Goal: Information Seeking & Learning: Learn about a topic

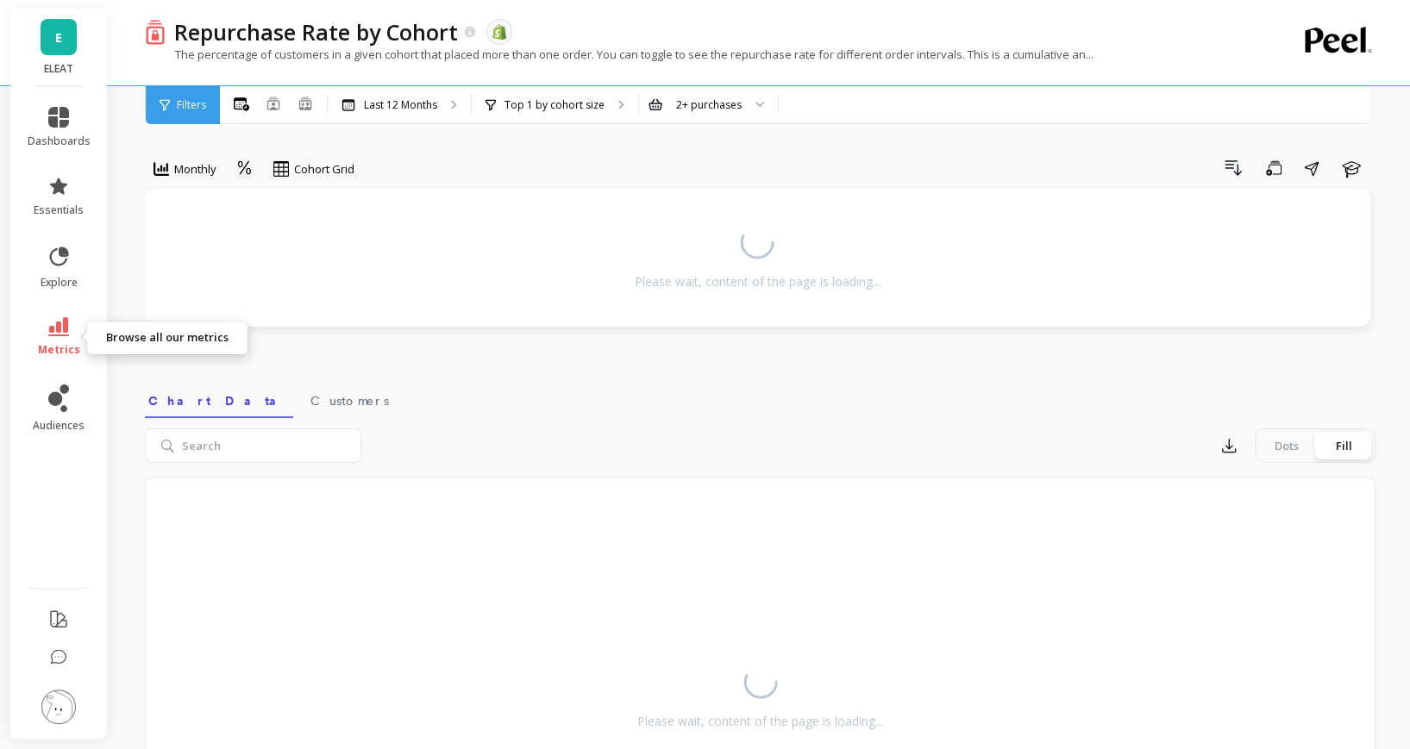
click at [47, 346] on span "metrics" at bounding box center [59, 350] width 42 height 14
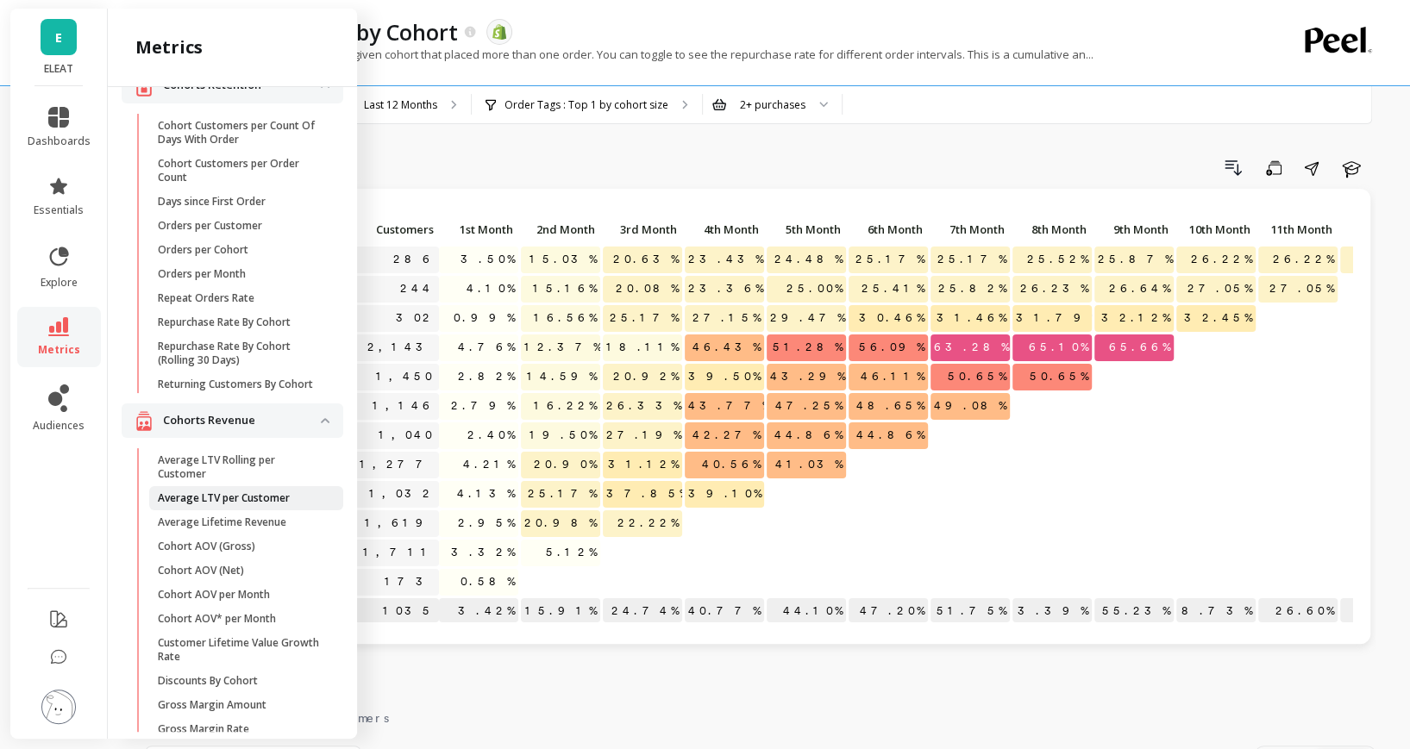
scroll to position [76, 0]
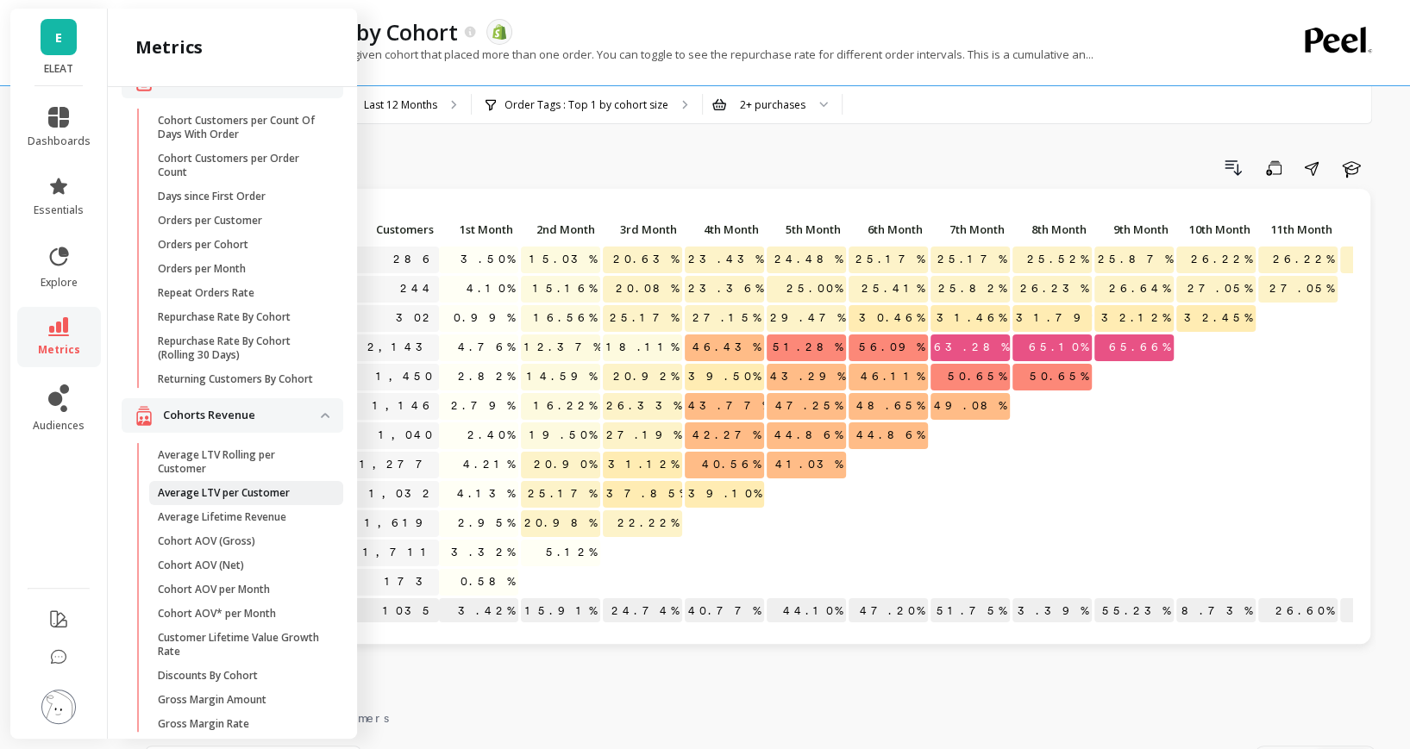
click at [260, 492] on p "Average LTV per Customer" at bounding box center [224, 493] width 132 height 14
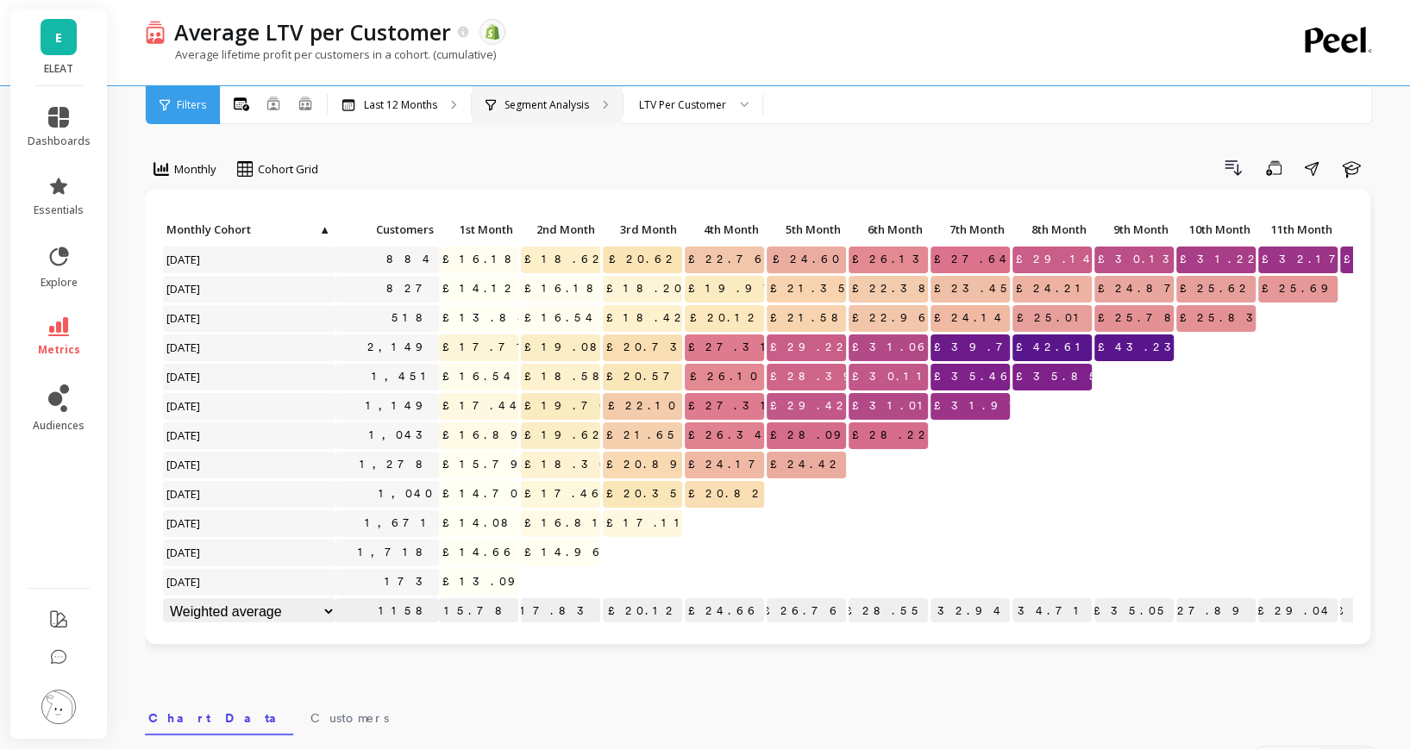
click at [582, 99] on p "Segment Analysis" at bounding box center [546, 105] width 84 height 14
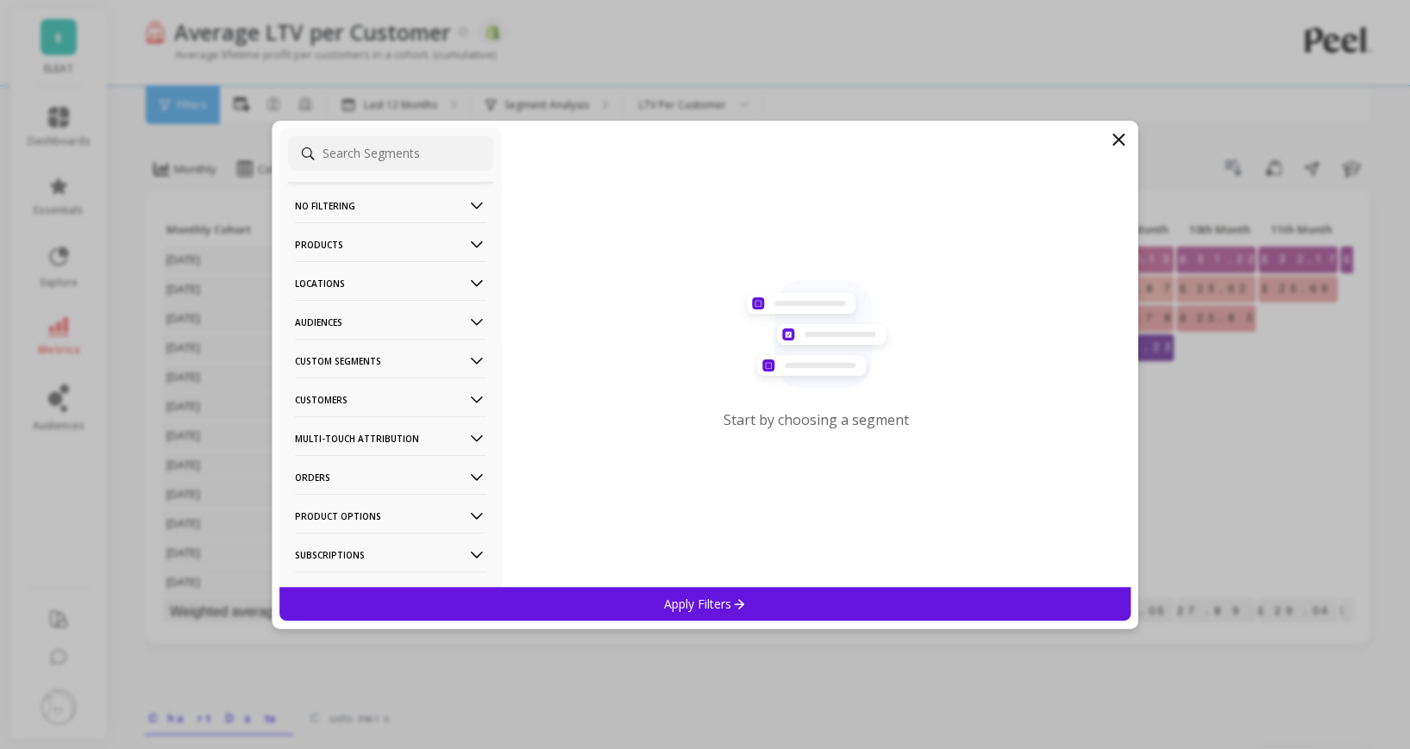
click at [434, 321] on p "Audiences" at bounding box center [390, 322] width 191 height 44
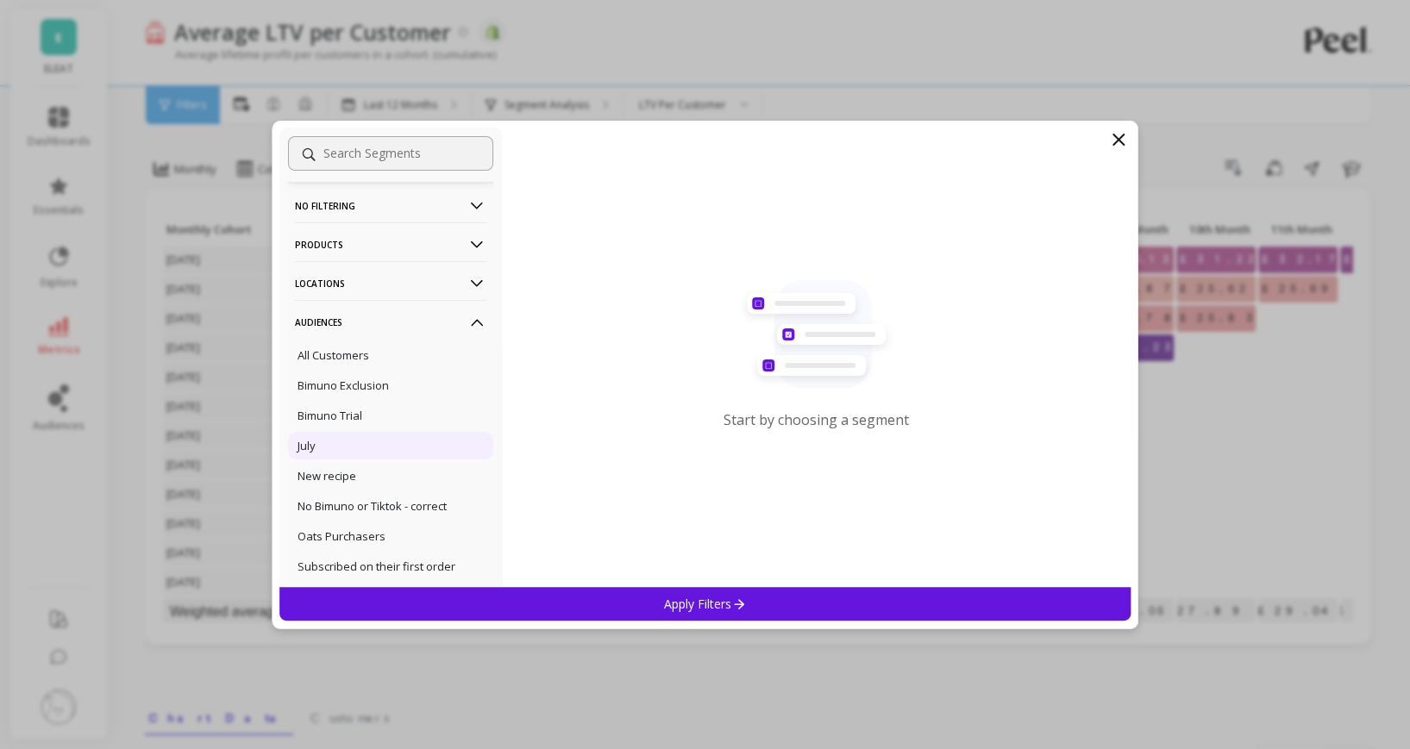
scroll to position [1, 0]
click at [405, 382] on div "Bimuno Exclusion" at bounding box center [390, 385] width 205 height 28
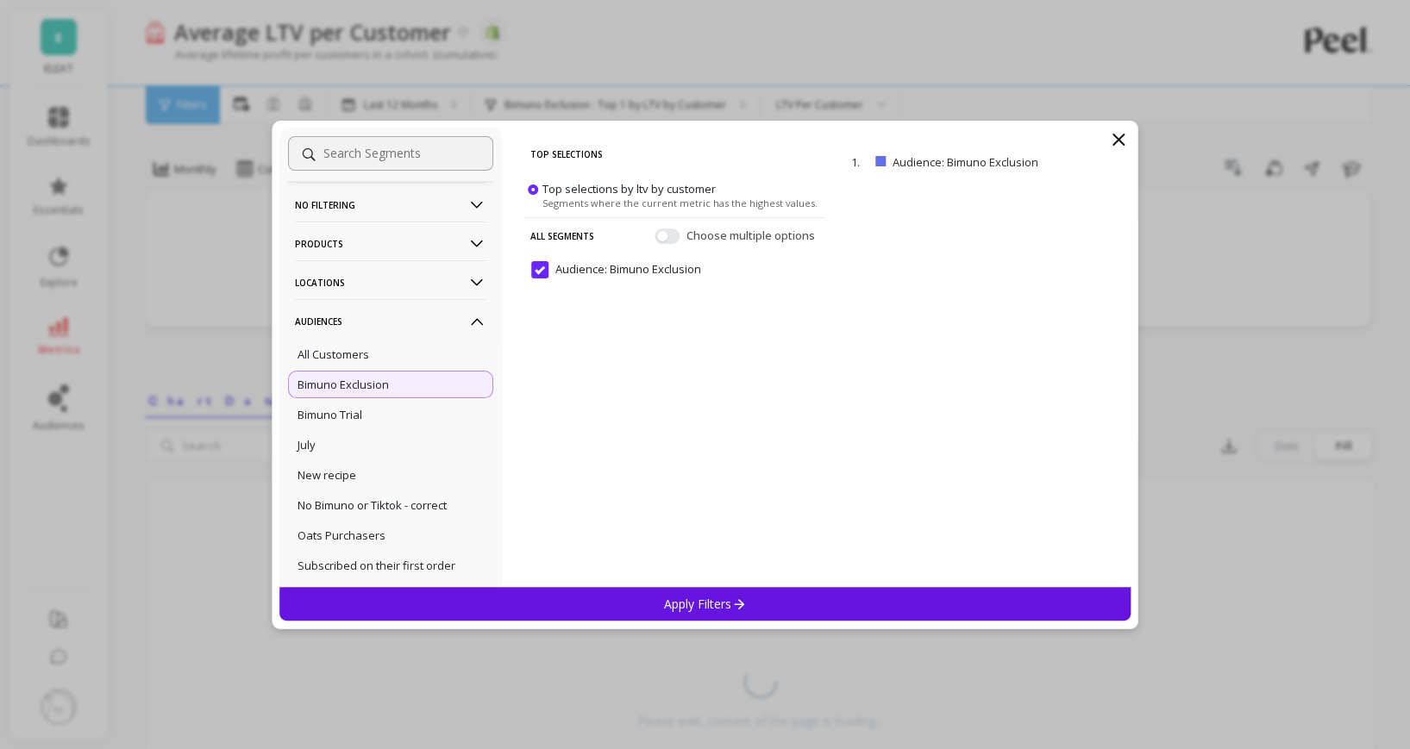
click at [800, 612] on div "Apply Filters" at bounding box center [705, 604] width 852 height 34
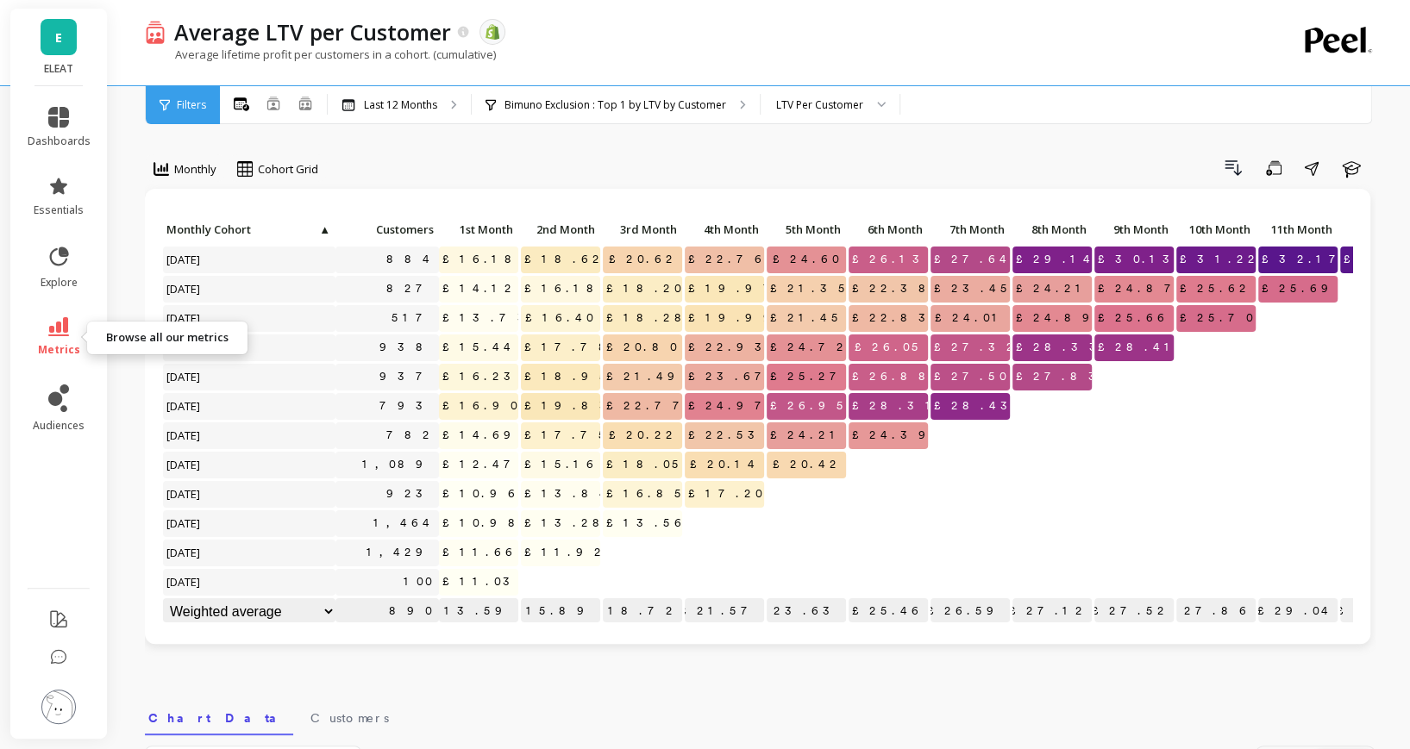
click at [69, 327] on link "metrics" at bounding box center [59, 337] width 63 height 40
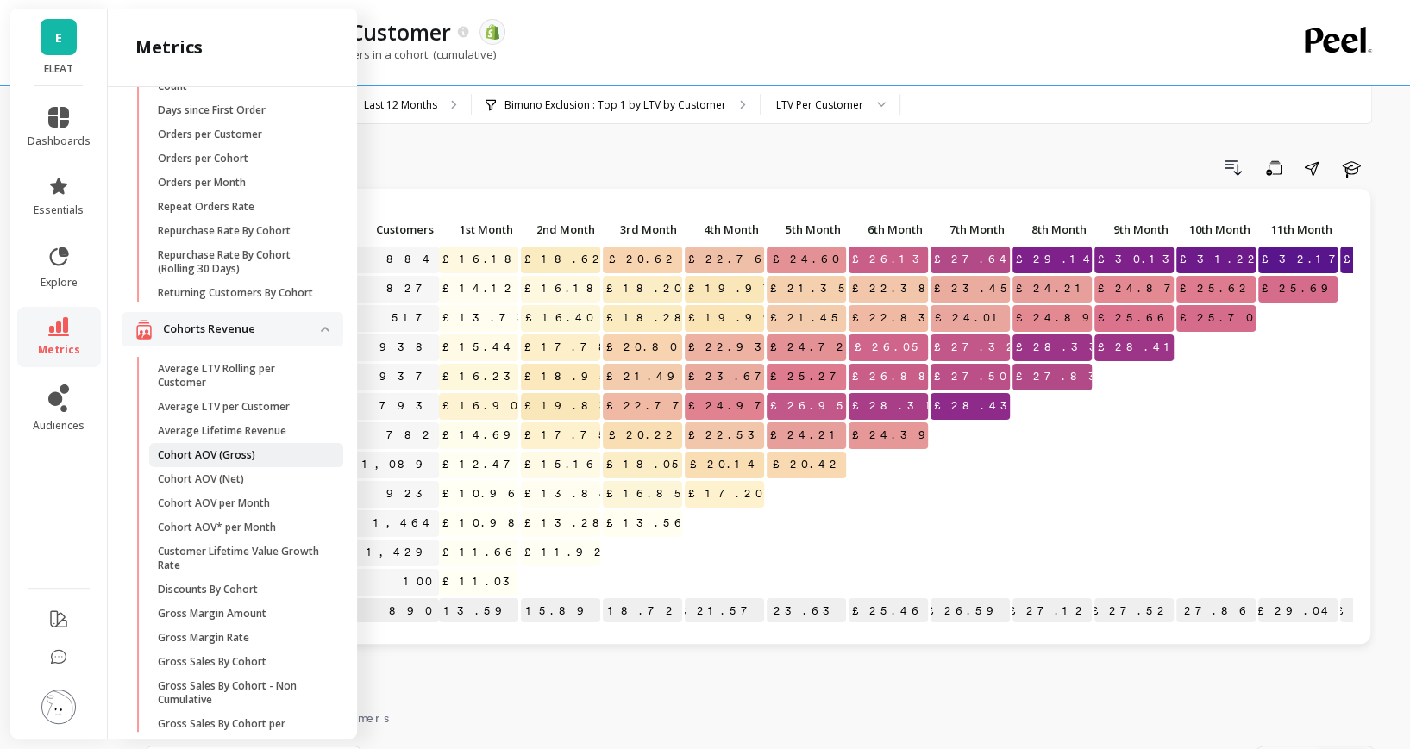
scroll to position [86, 0]
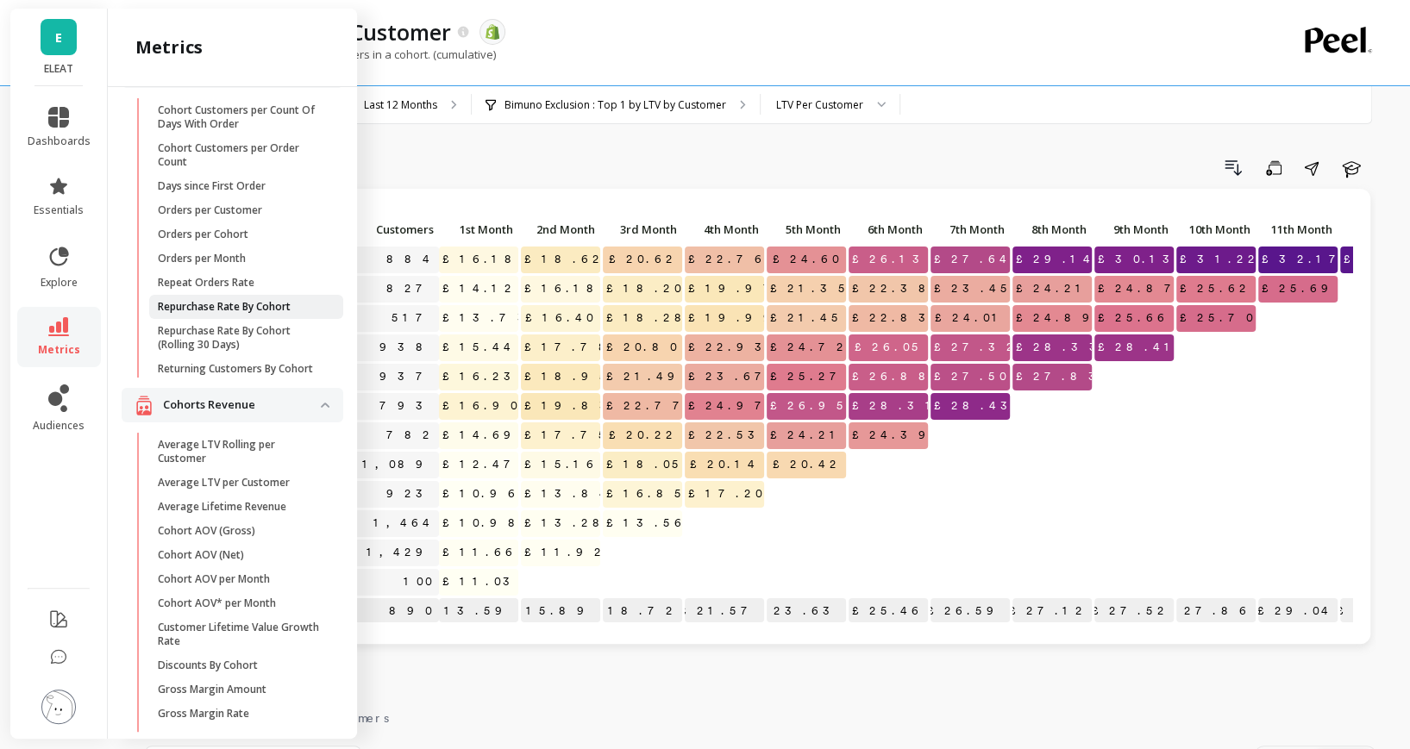
click at [259, 310] on p "Repurchase Rate By Cohort" at bounding box center [224, 307] width 133 height 14
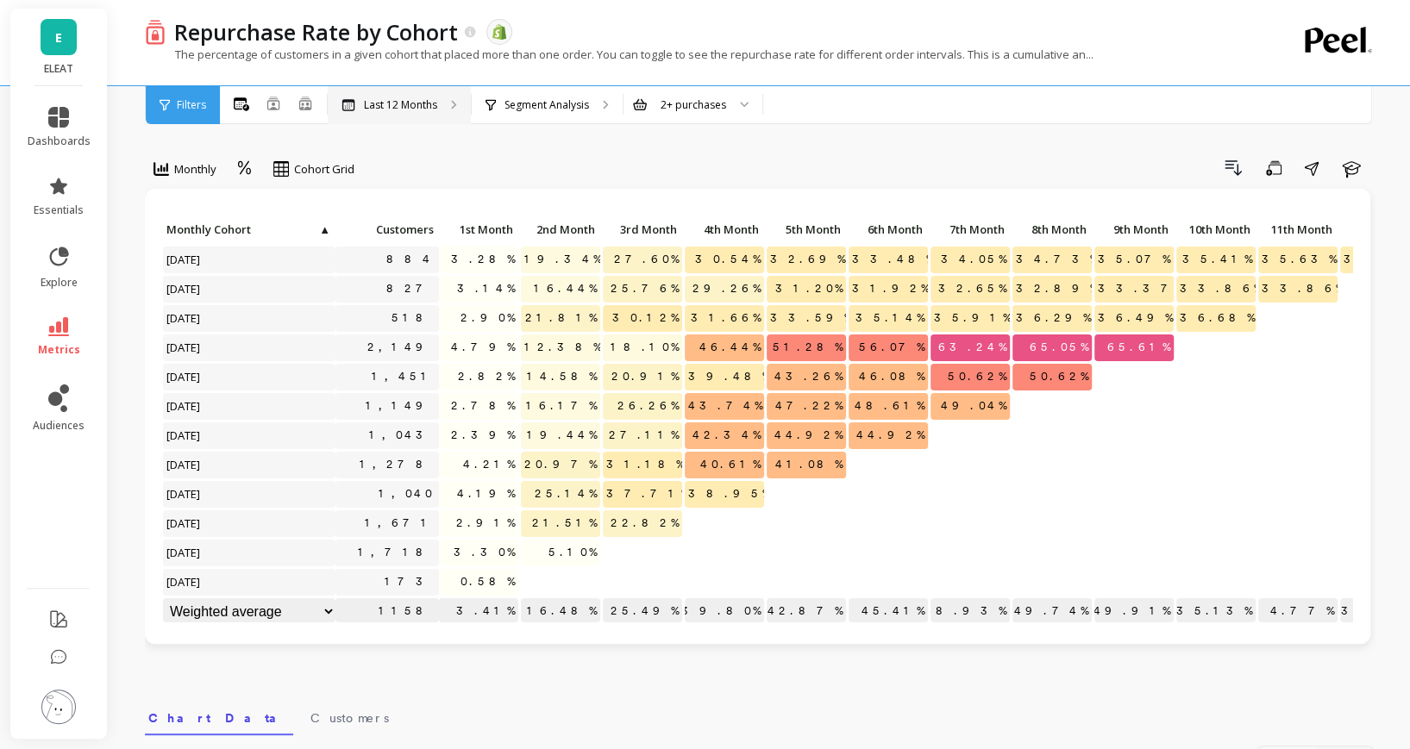
click at [453, 107] on icon at bounding box center [453, 105] width 3 height 8
click at [535, 114] on div "Segment Analysis" at bounding box center [547, 105] width 151 height 38
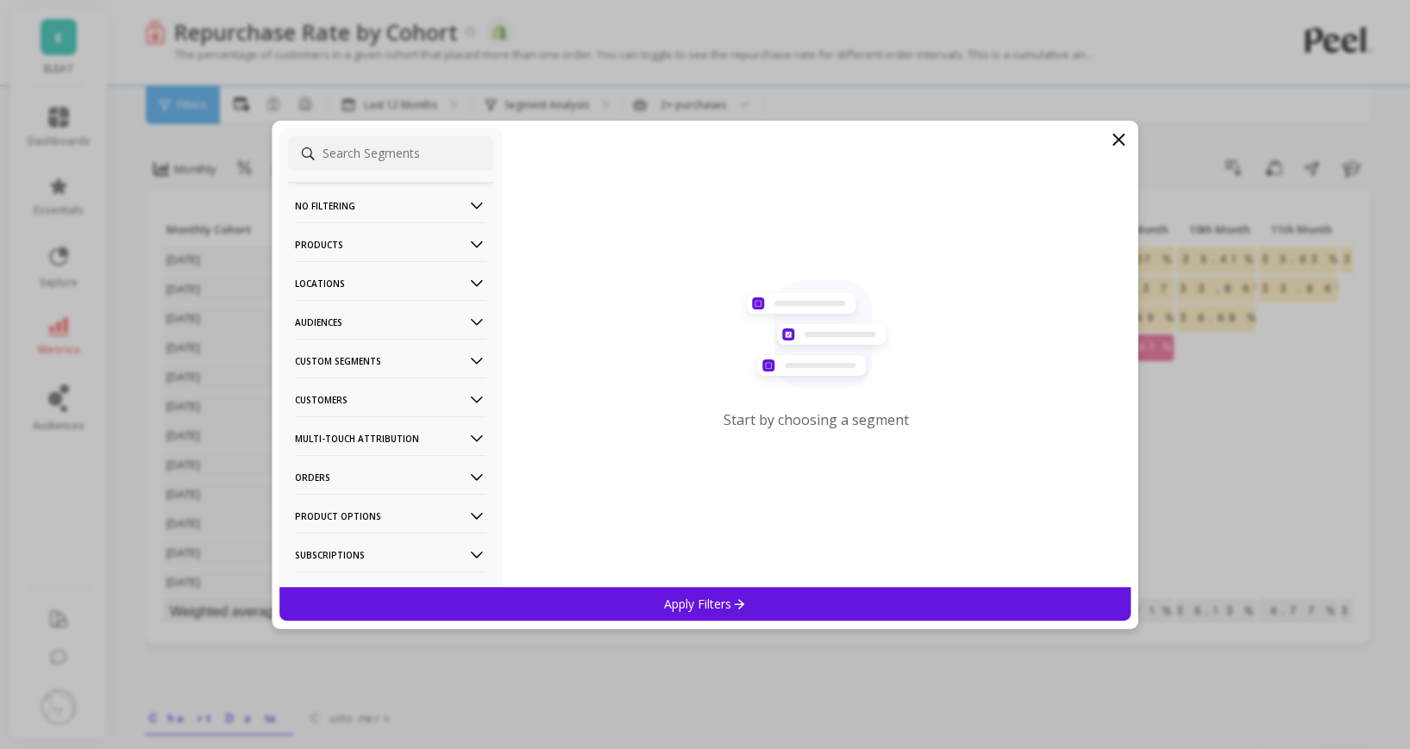
click at [473, 329] on icon at bounding box center [476, 322] width 19 height 19
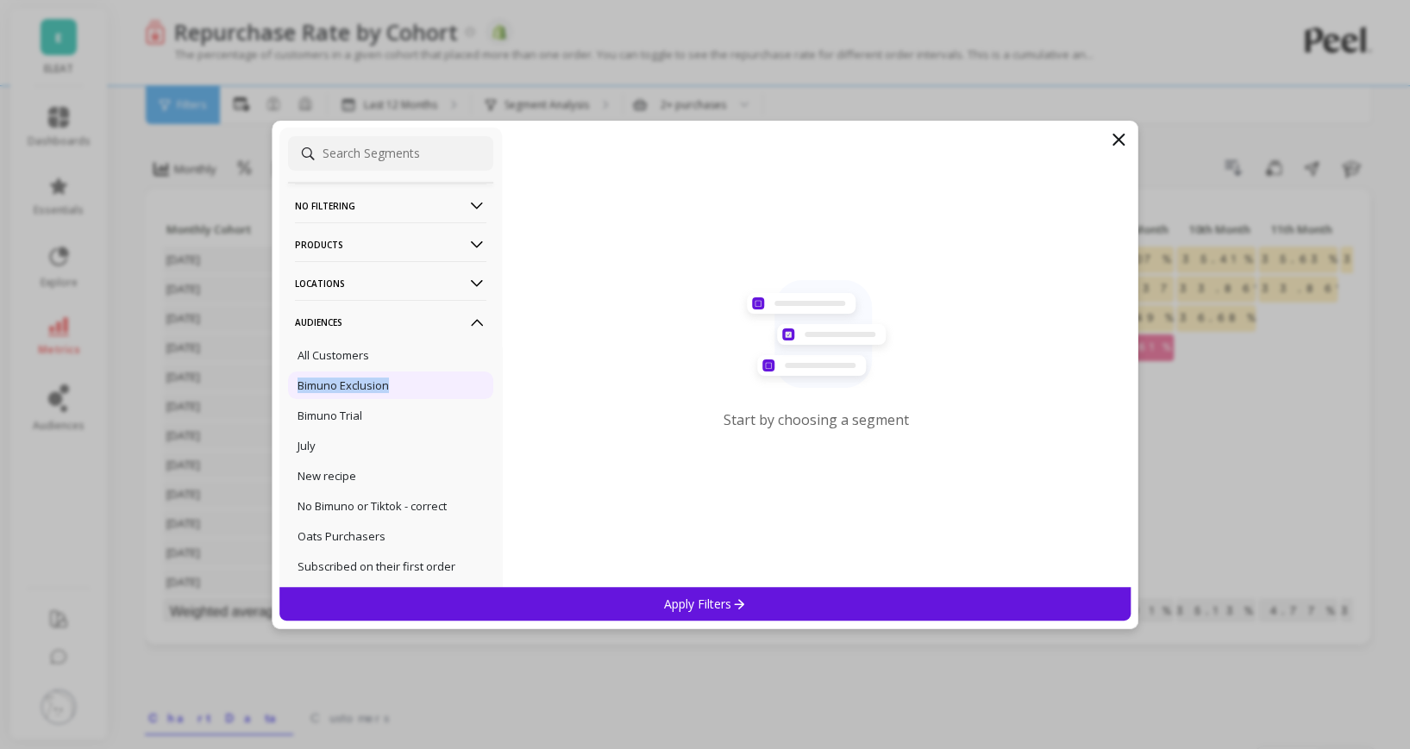
click at [419, 378] on div "Bimuno Exclusion" at bounding box center [390, 386] width 205 height 28
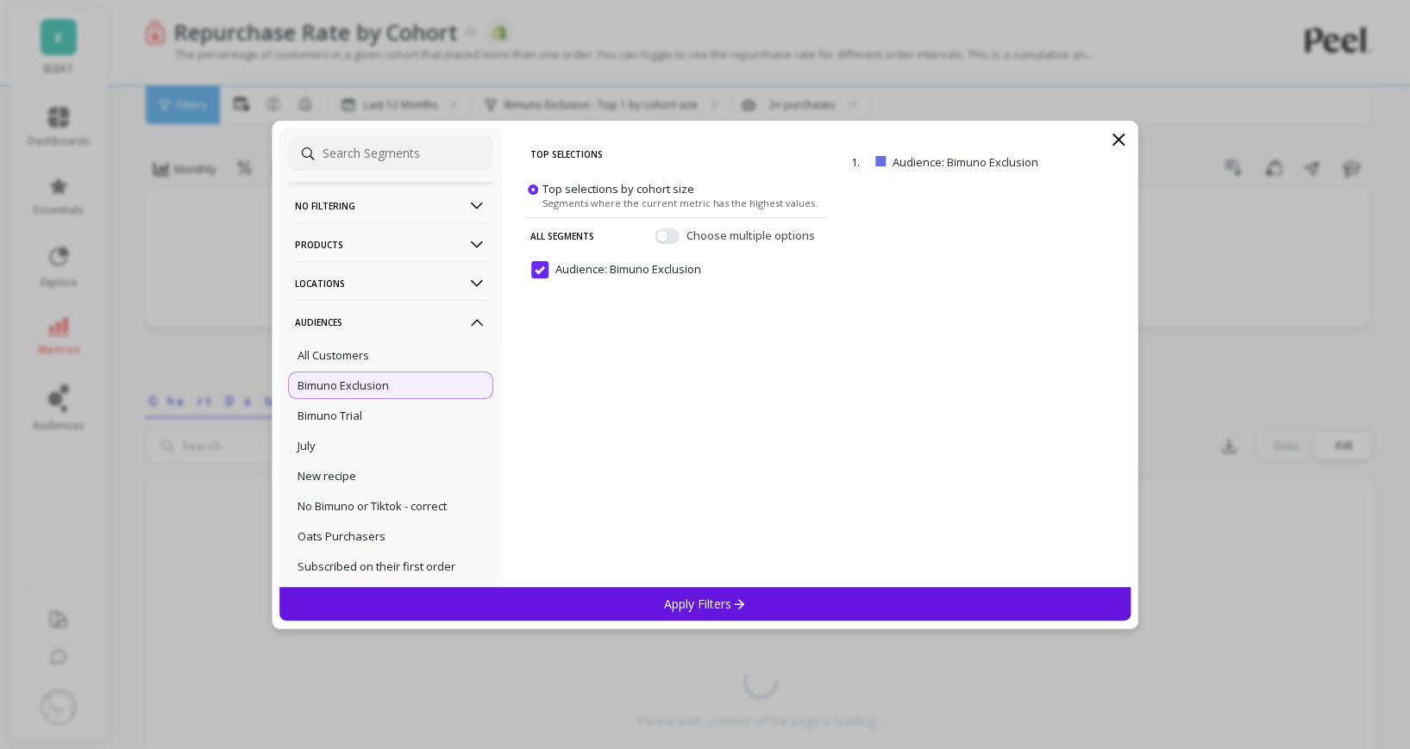
click at [842, 591] on div "Apply Filters" at bounding box center [705, 604] width 852 height 34
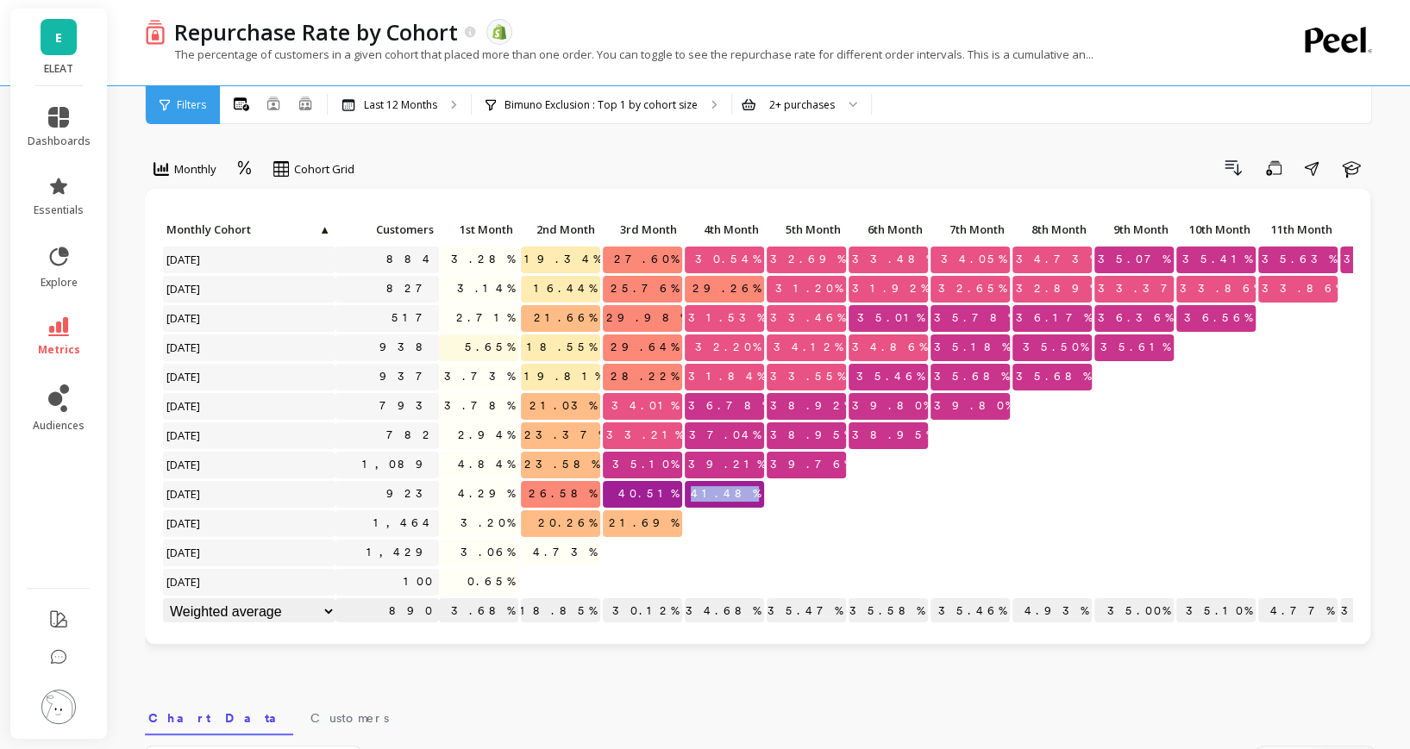
drag, startPoint x: 773, startPoint y: 508, endPoint x: 721, endPoint y: 488, distance: 56.2
click at [721, 487] on div "Click to create an audience 884 3.28% 19.34% 27.60% 30.54% 32.69% 33.48% 34.05%…" at bounding box center [791, 422] width 1259 height 410
click at [770, 517] on p at bounding box center [806, 516] width 79 height 12
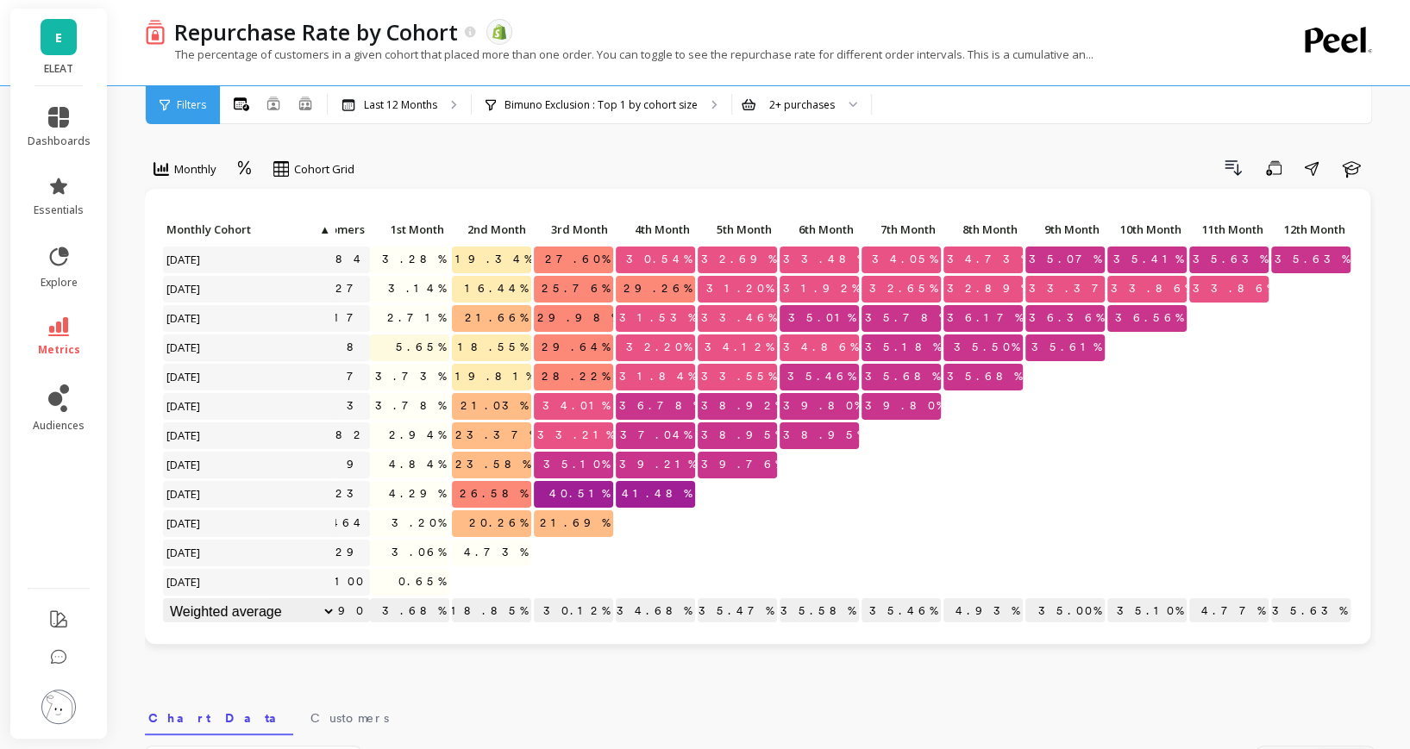
scroll to position [0, 69]
click at [548, 98] on p "Bimuno Exclusion : Top 1 by cohort size" at bounding box center [600, 105] width 193 height 14
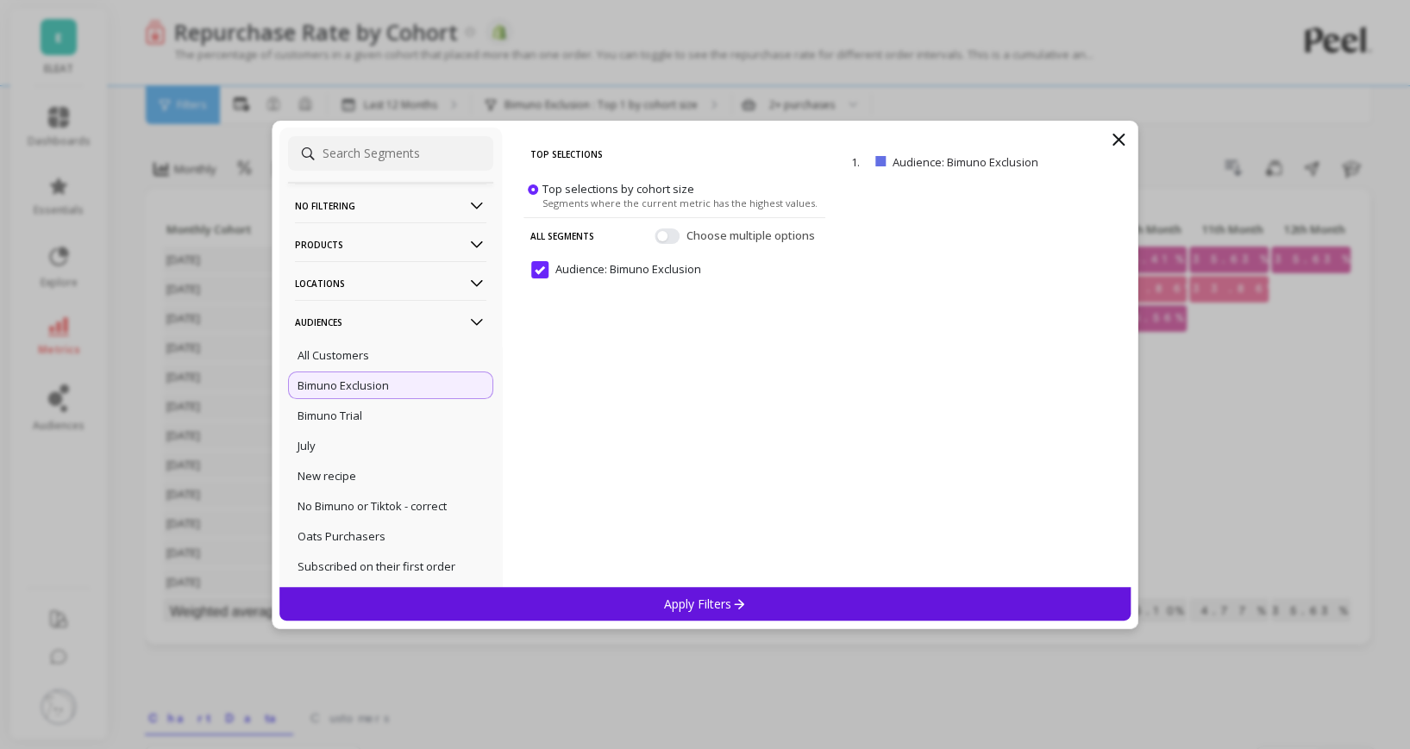
click at [399, 207] on p "No filtering" at bounding box center [390, 206] width 191 height 44
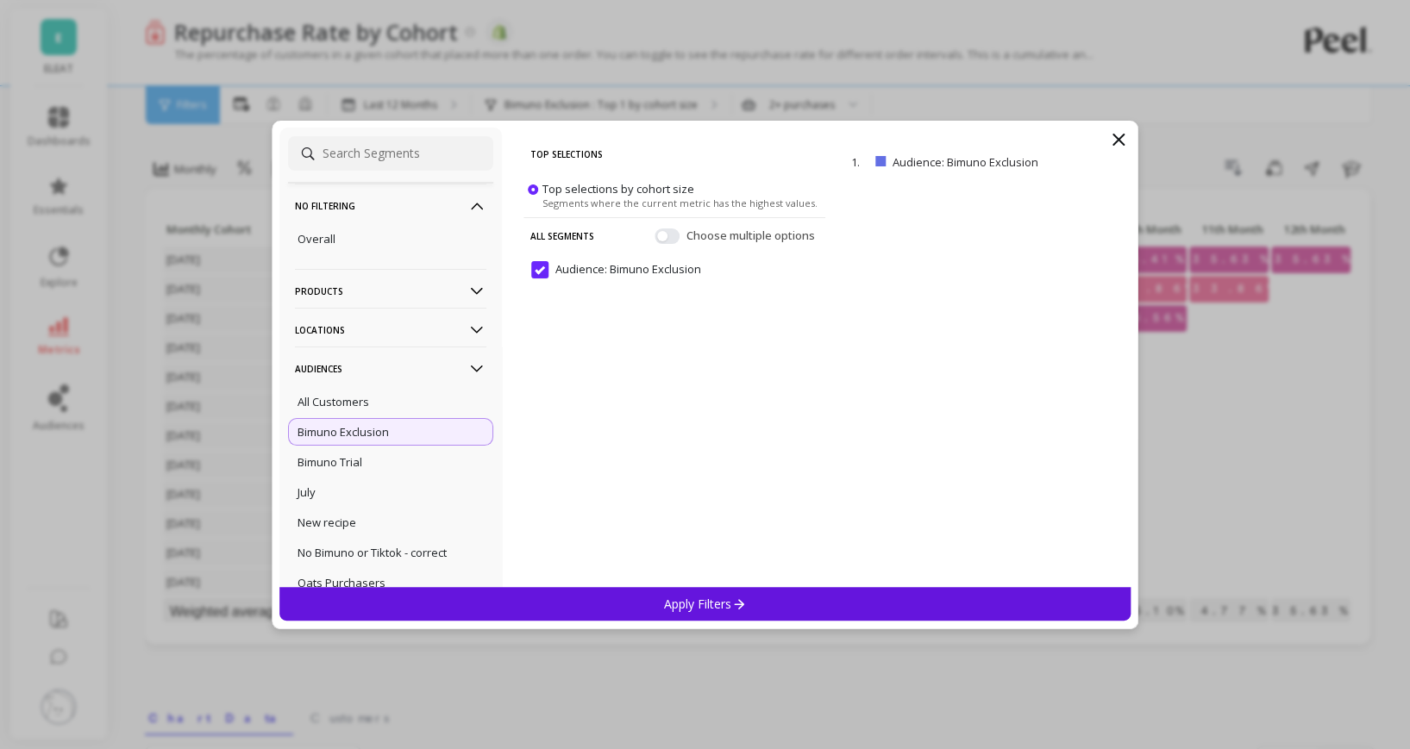
click at [399, 207] on p "No filtering" at bounding box center [390, 206] width 191 height 44
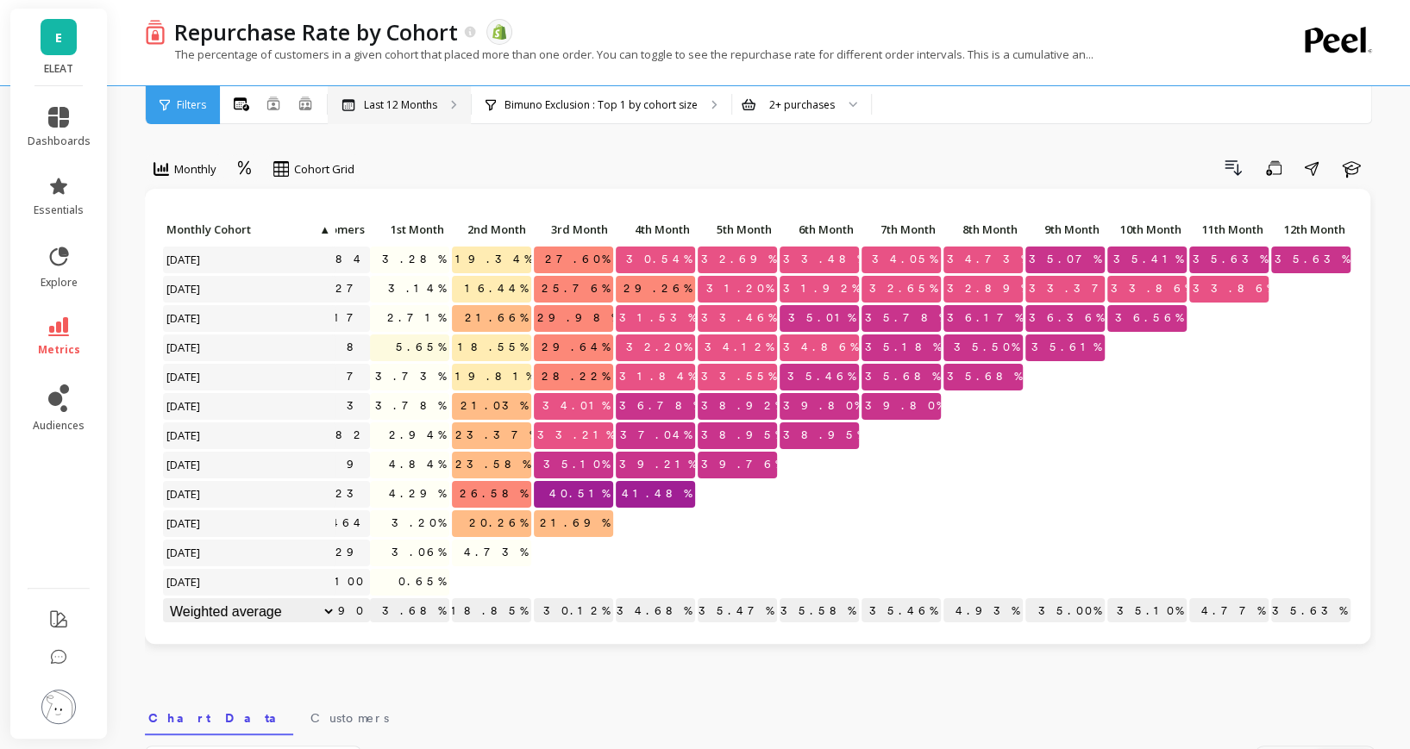
click at [396, 122] on div "Last 12 Months" at bounding box center [399, 105] width 143 height 38
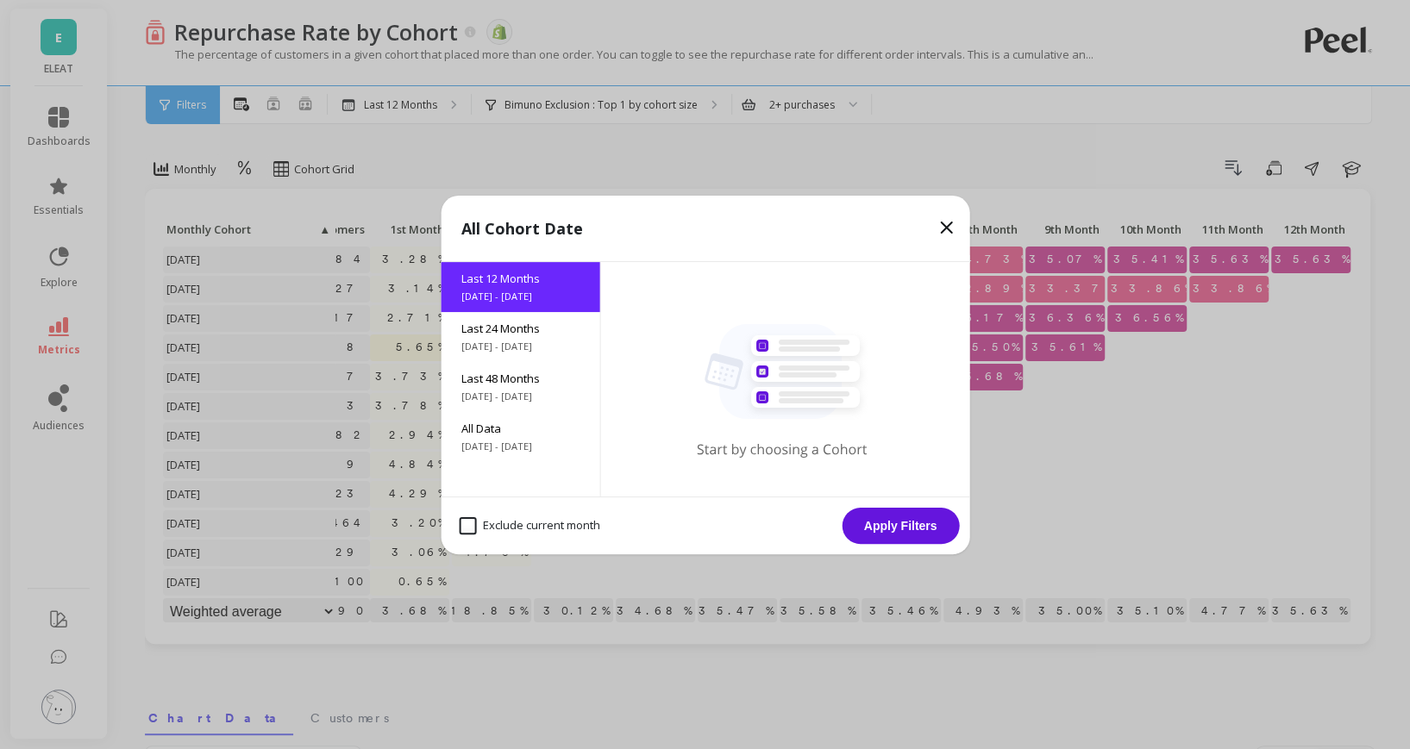
click at [469, 517] on month "Exclude current month" at bounding box center [529, 525] width 141 height 17
checkbox month "true"
click at [894, 525] on button "Apply Filters" at bounding box center [900, 526] width 117 height 36
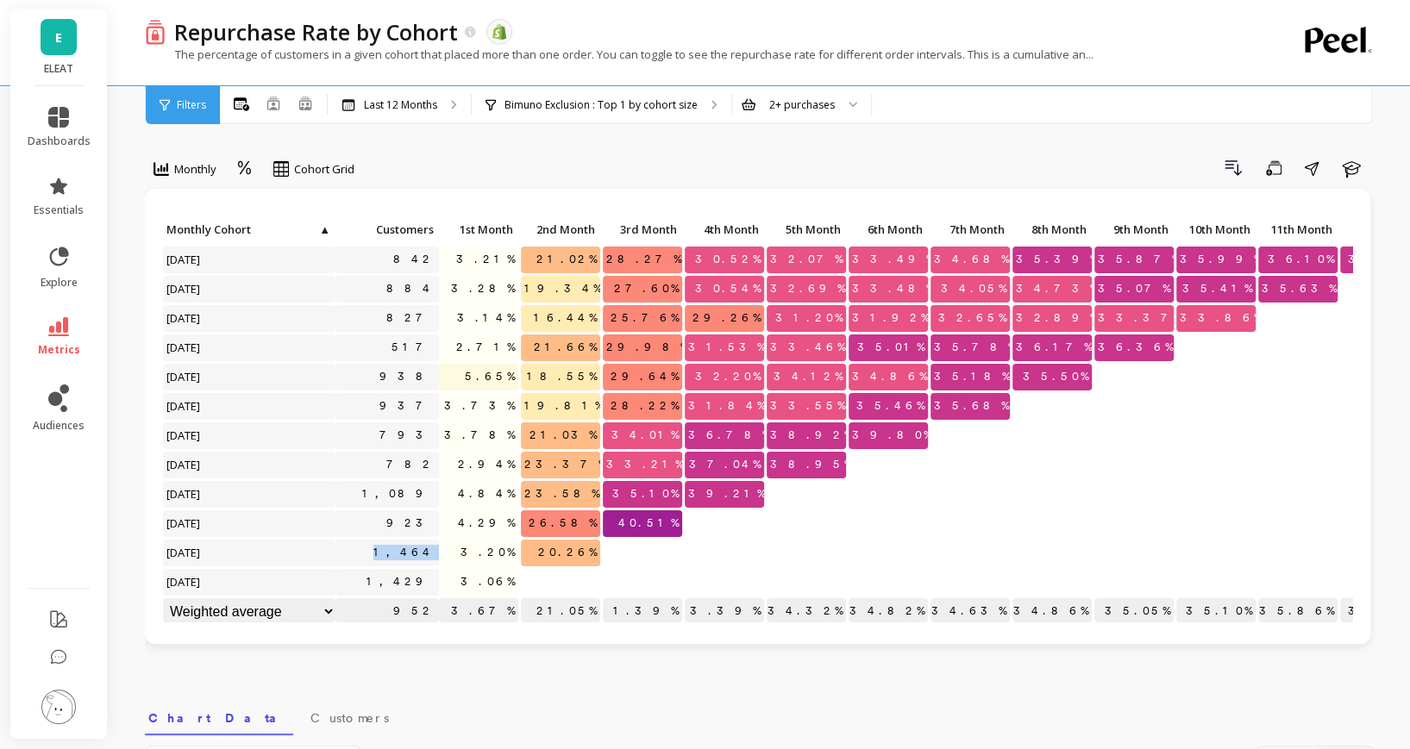
drag, startPoint x: 394, startPoint y: 548, endPoint x: 442, endPoint y: 548, distance: 48.3
click at [442, 548] on div "Click to create an audience 842 3.21% 21.02% 28.27% 30.52% 32.07% 33.49% 34.68%…" at bounding box center [791, 422] width 1259 height 410
click at [442, 548] on p "3.20%" at bounding box center [478, 553] width 79 height 26
click at [57, 329] on icon at bounding box center [58, 326] width 21 height 19
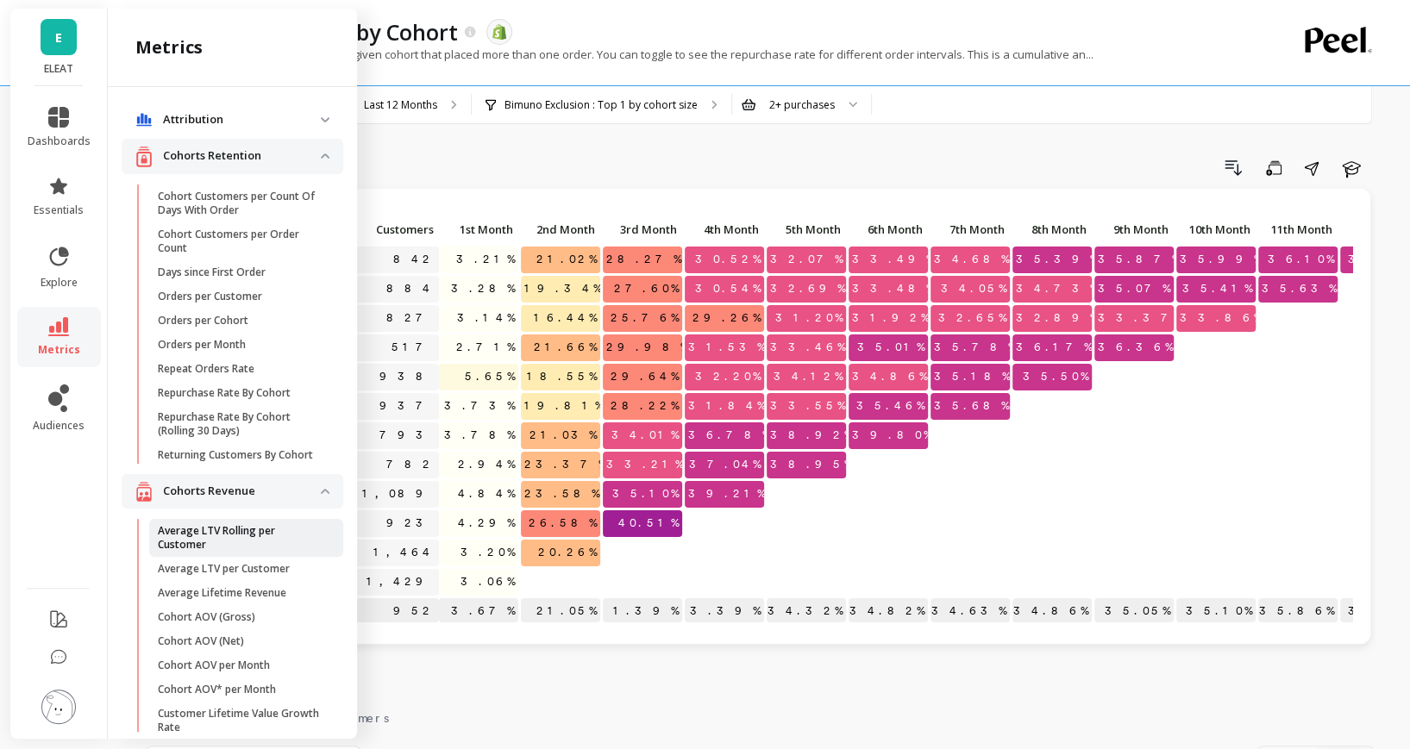
scroll to position [86, 0]
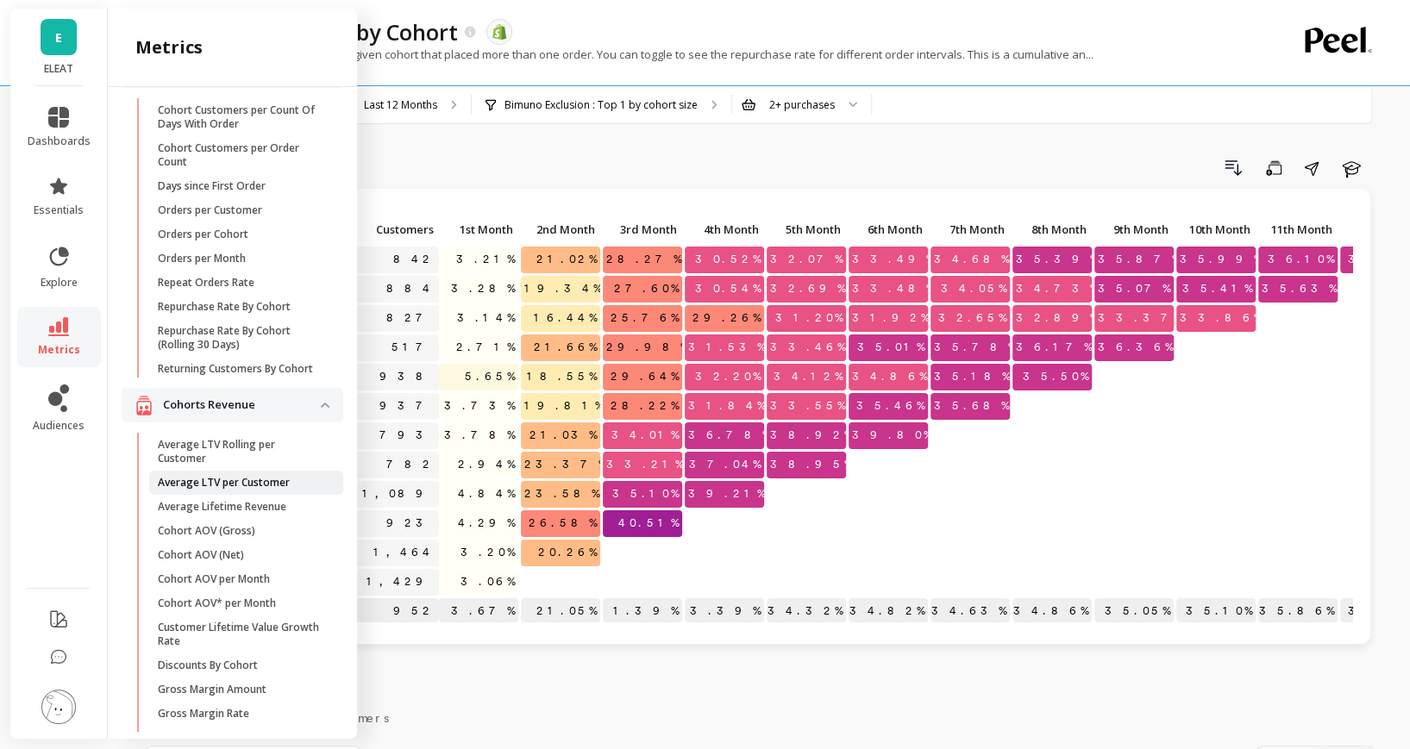
click at [214, 485] on p "Average LTV per Customer" at bounding box center [224, 483] width 132 height 14
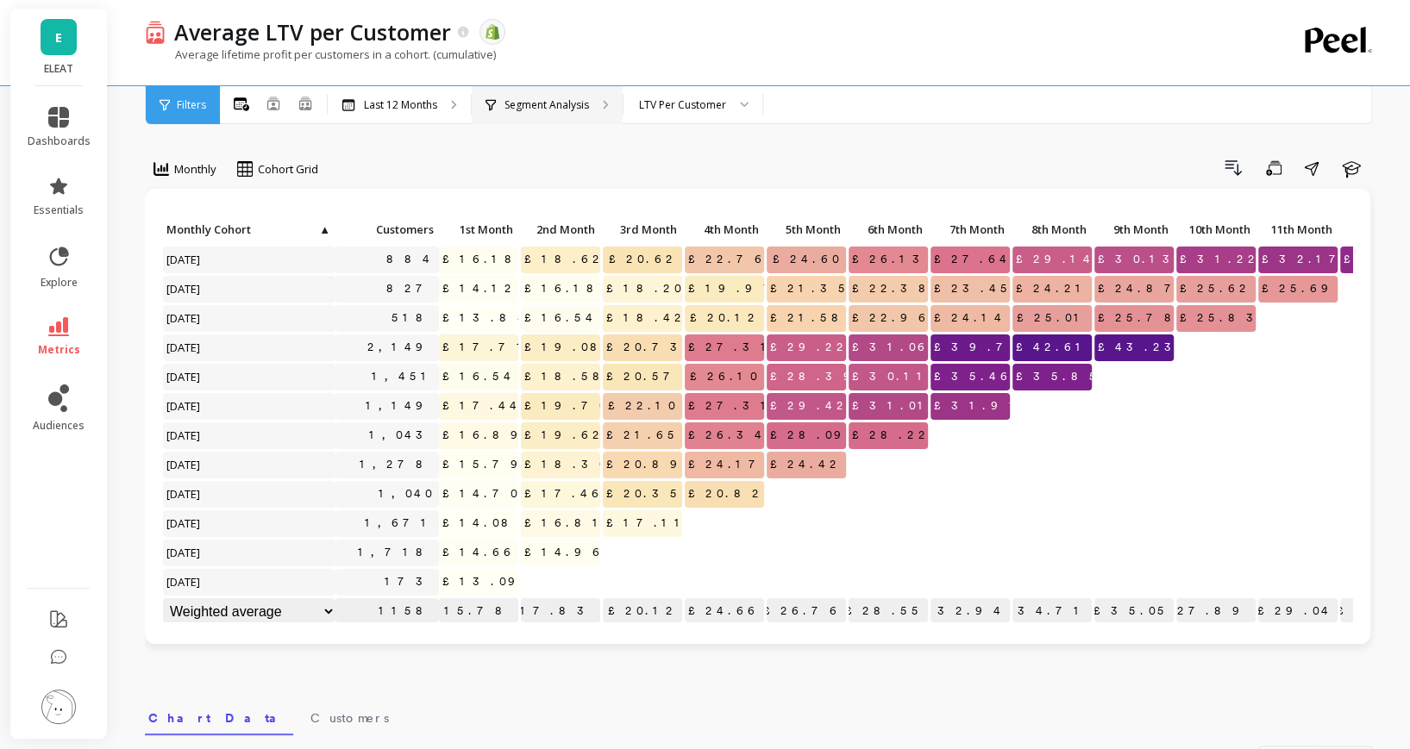
click at [509, 105] on p "Segment Analysis" at bounding box center [546, 105] width 84 height 14
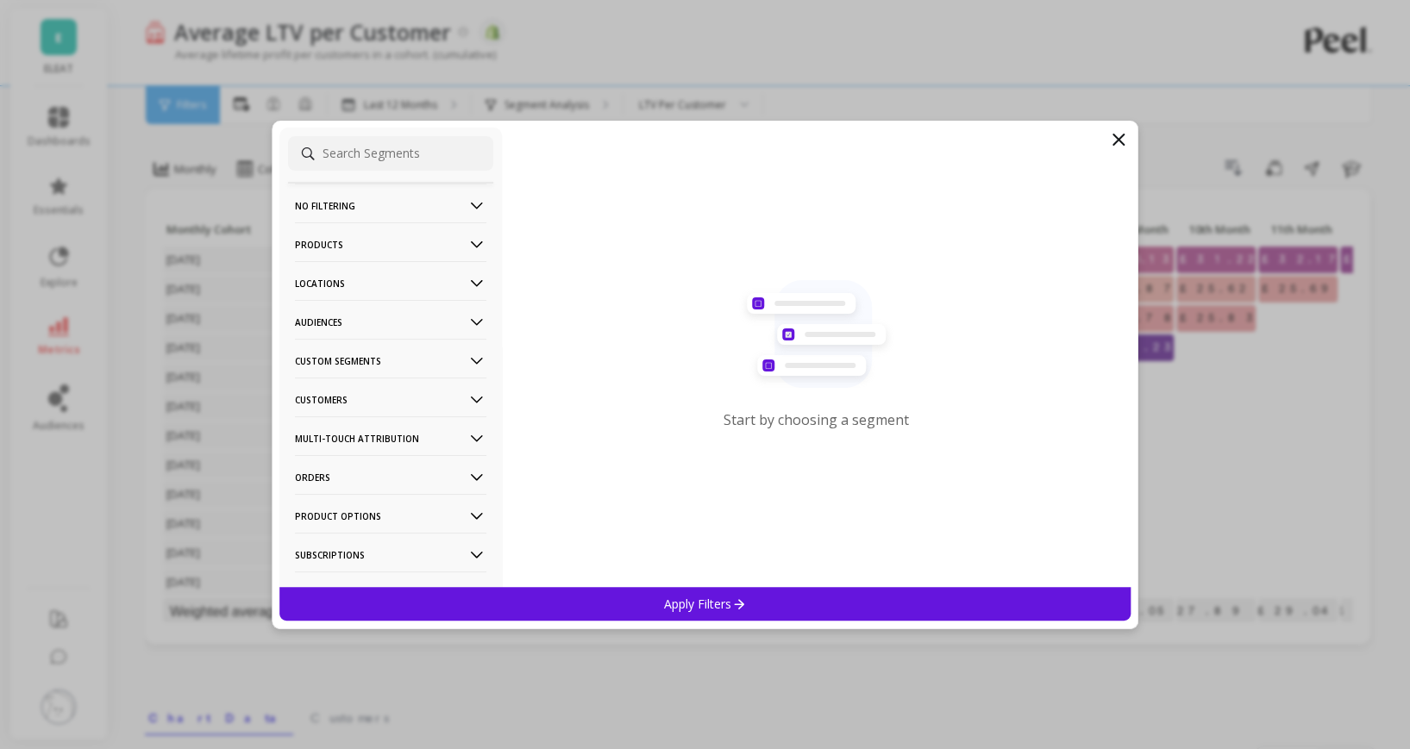
click at [428, 230] on p "Products" at bounding box center [390, 244] width 191 height 44
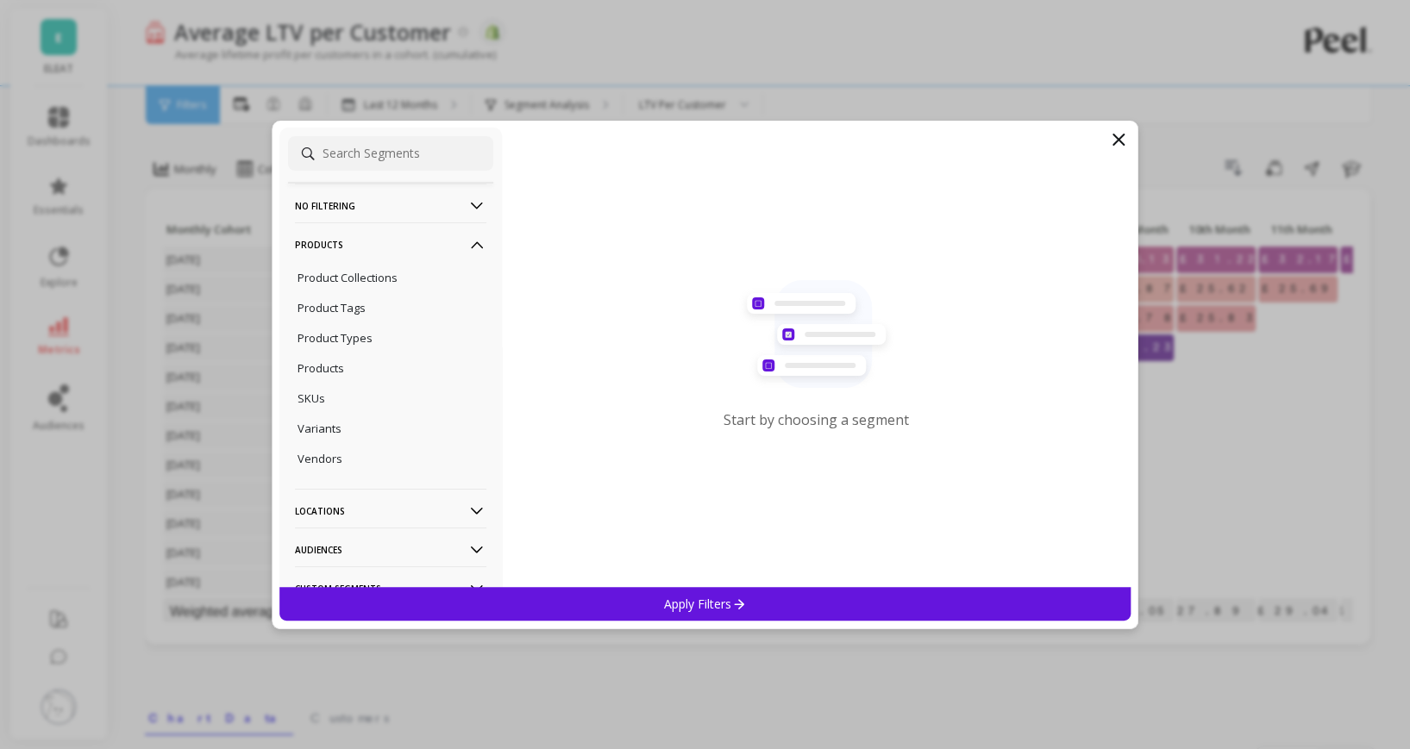
click at [400, 222] on p "Products" at bounding box center [390, 244] width 191 height 44
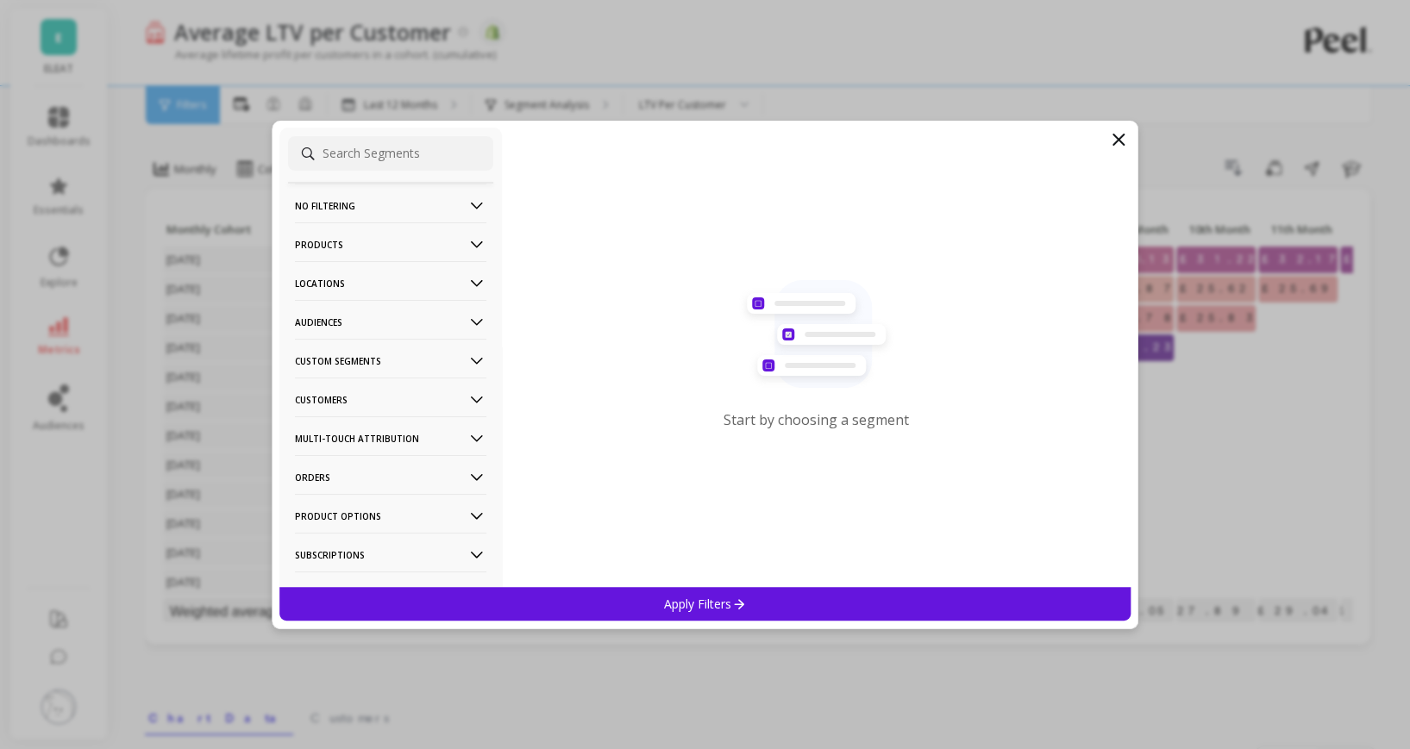
click at [378, 316] on p "Audiences" at bounding box center [390, 322] width 191 height 44
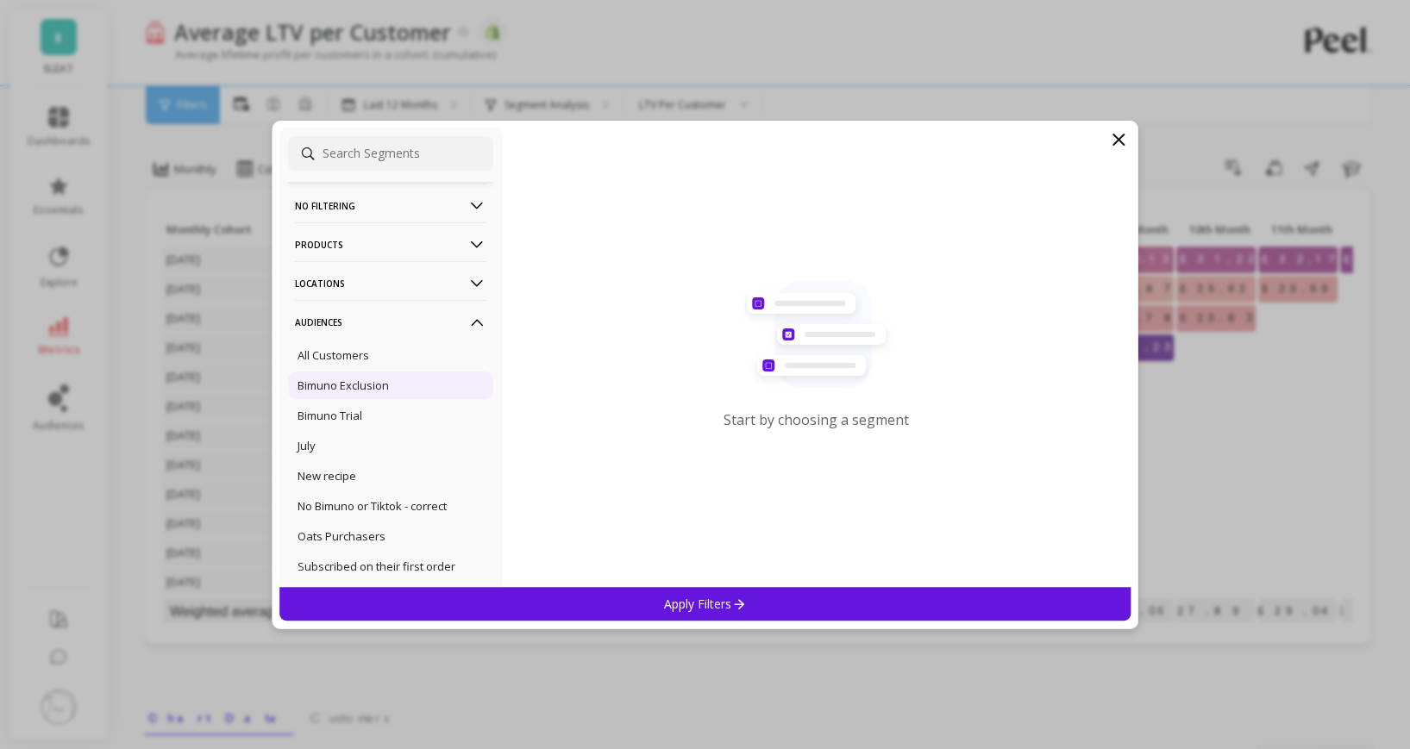
click at [361, 386] on p "Bimuno Exclusion" at bounding box center [342, 386] width 91 height 16
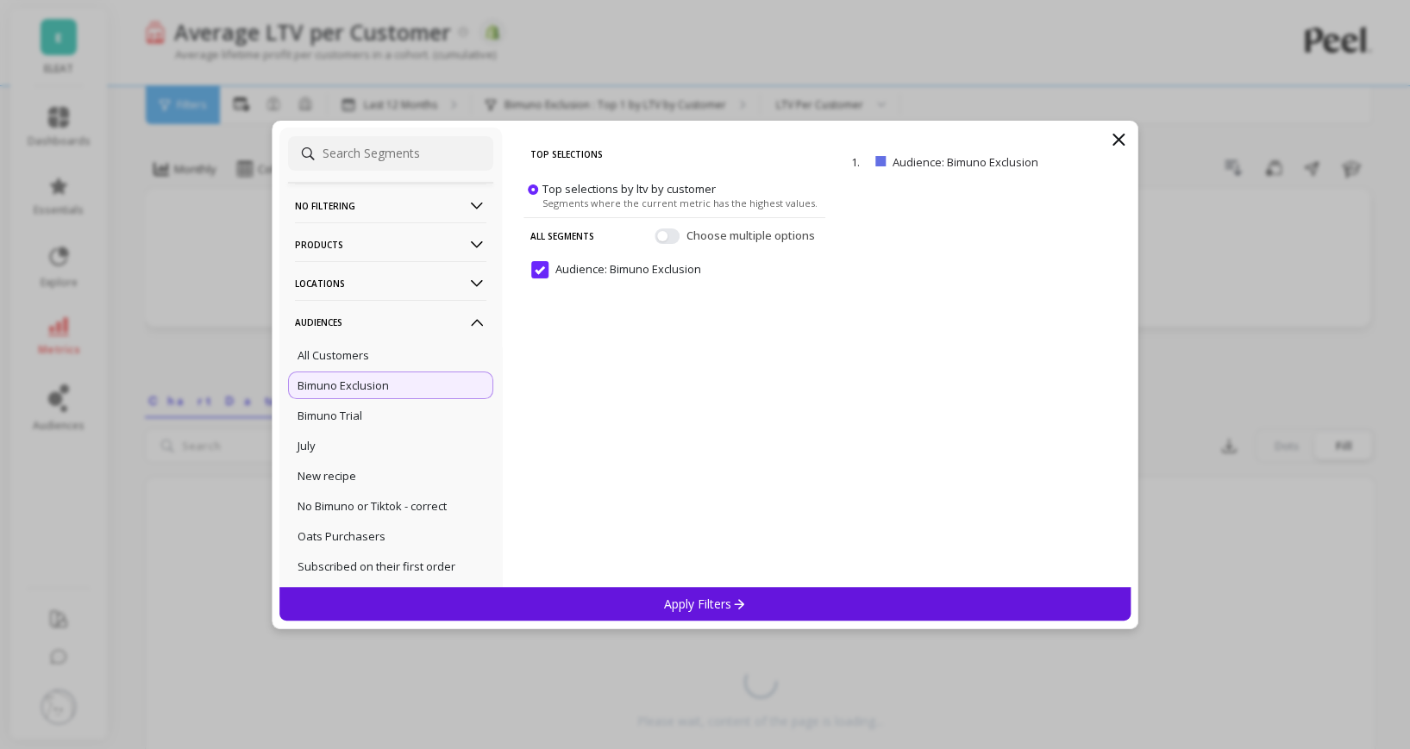
click at [533, 606] on div "Apply Filters" at bounding box center [705, 604] width 852 height 34
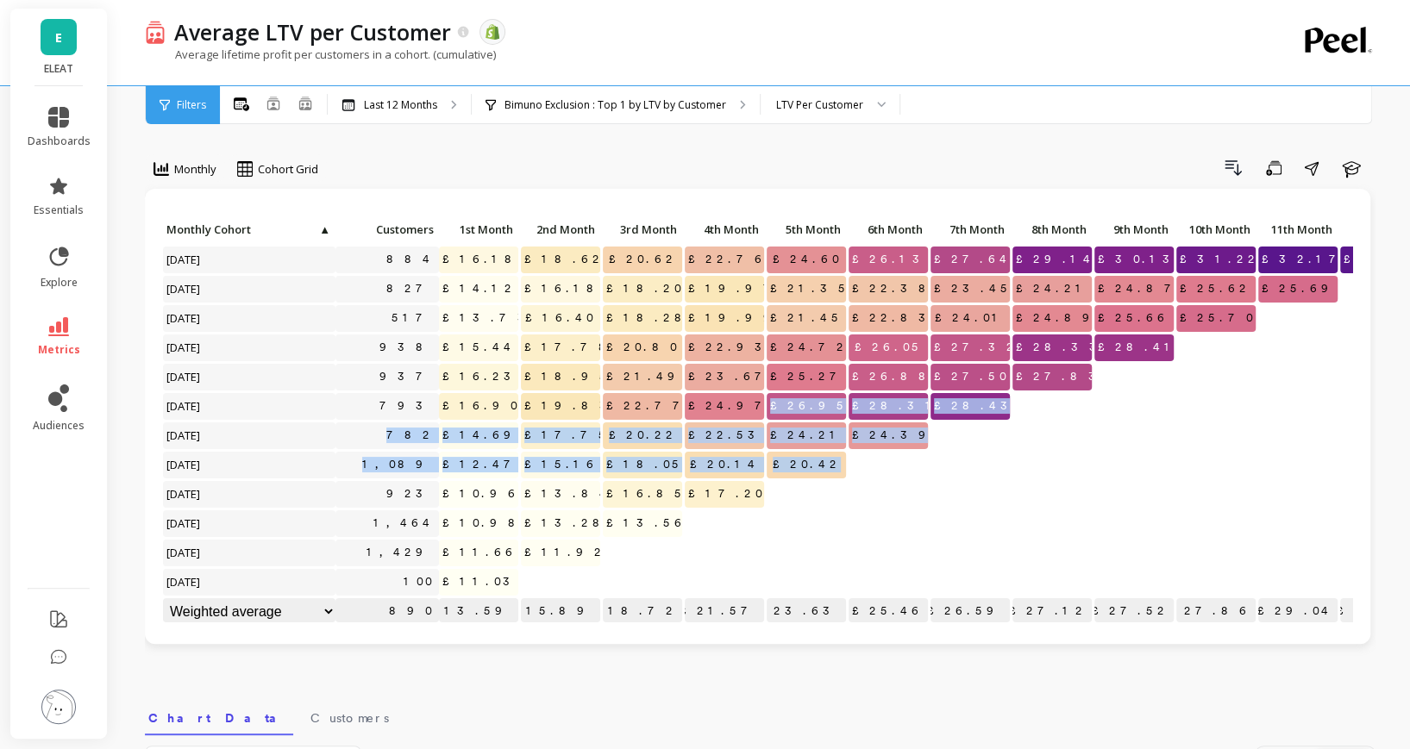
drag, startPoint x: 856, startPoint y: 465, endPoint x: 804, endPoint y: 407, distance: 78.1
click at [804, 407] on div "Click to create an audience 884 £16.18 £18.62 £20.62 £22.76 £24.60 £26.13 £27.6…" at bounding box center [791, 422] width 1259 height 410
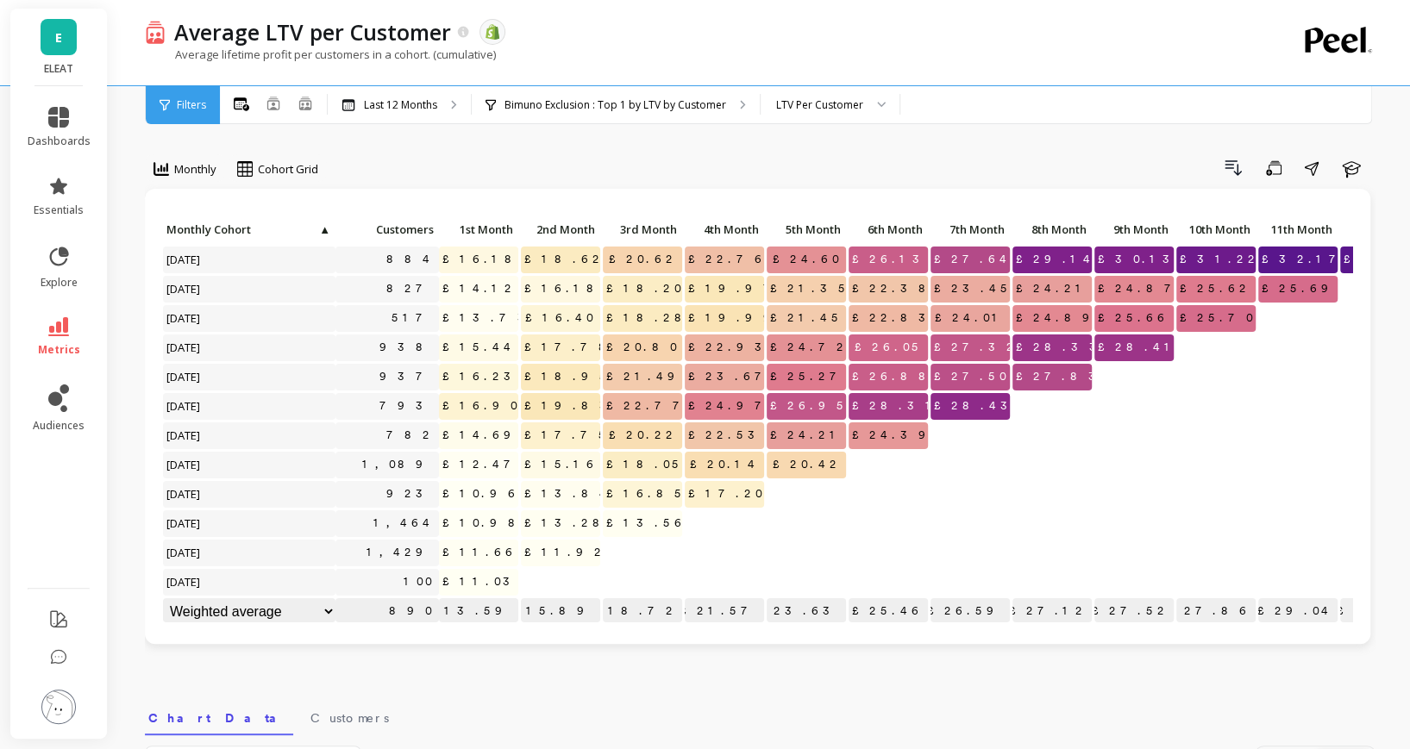
click at [894, 504] on div at bounding box center [887, 494] width 79 height 27
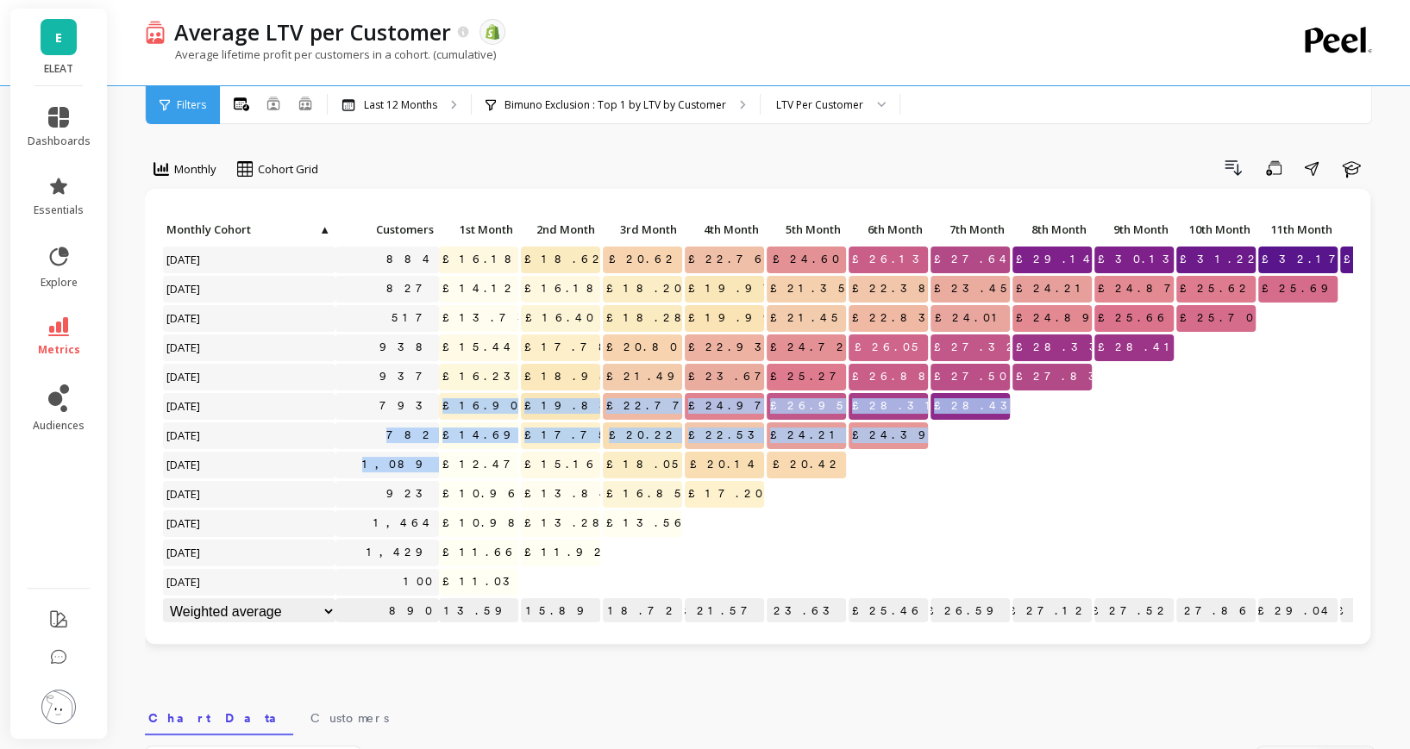
drag, startPoint x: 476, startPoint y: 414, endPoint x: 475, endPoint y: 464, distance: 50.0
click at [476, 464] on div "Click to create an audience 884 £16.18 £18.62 £20.62 £22.76 £24.60 £26.13 £27.6…" at bounding box center [791, 422] width 1259 height 410
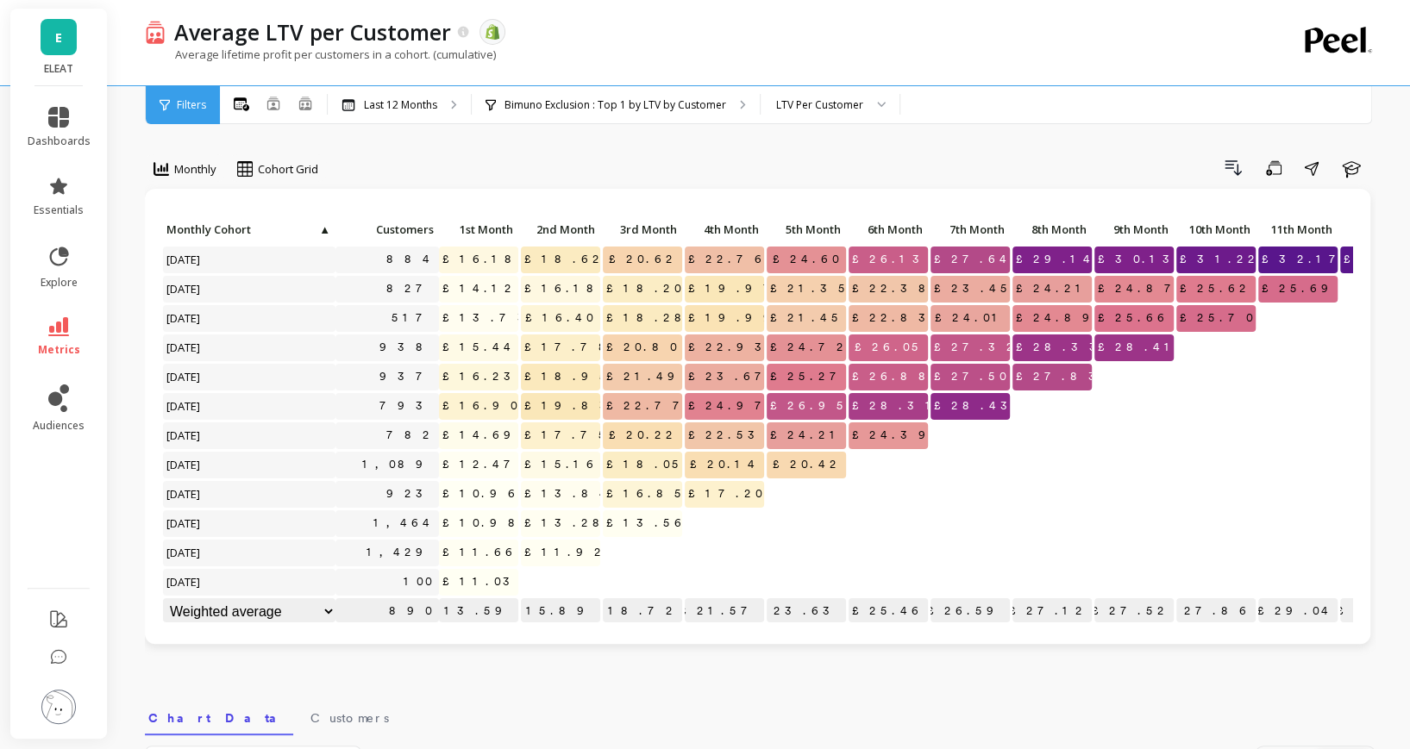
click at [495, 487] on span "£10.96" at bounding box center [481, 494] width 85 height 26
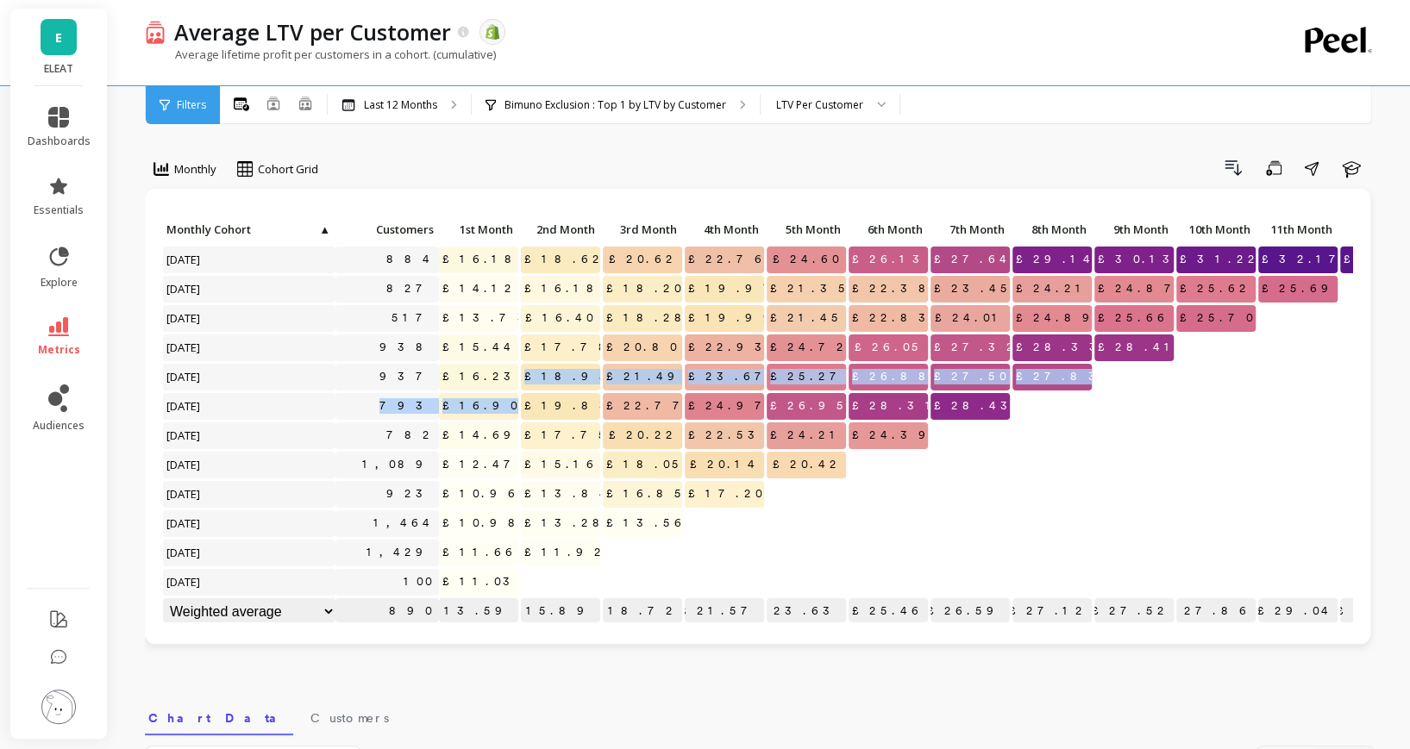
drag, startPoint x: 493, startPoint y: 416, endPoint x: 494, endPoint y: 387, distance: 28.5
click at [494, 387] on div "Click to create an audience 884 £16.18 £18.62 £20.62 £22.76 £24.60 £26.13 £27.6…" at bounding box center [791, 422] width 1259 height 410
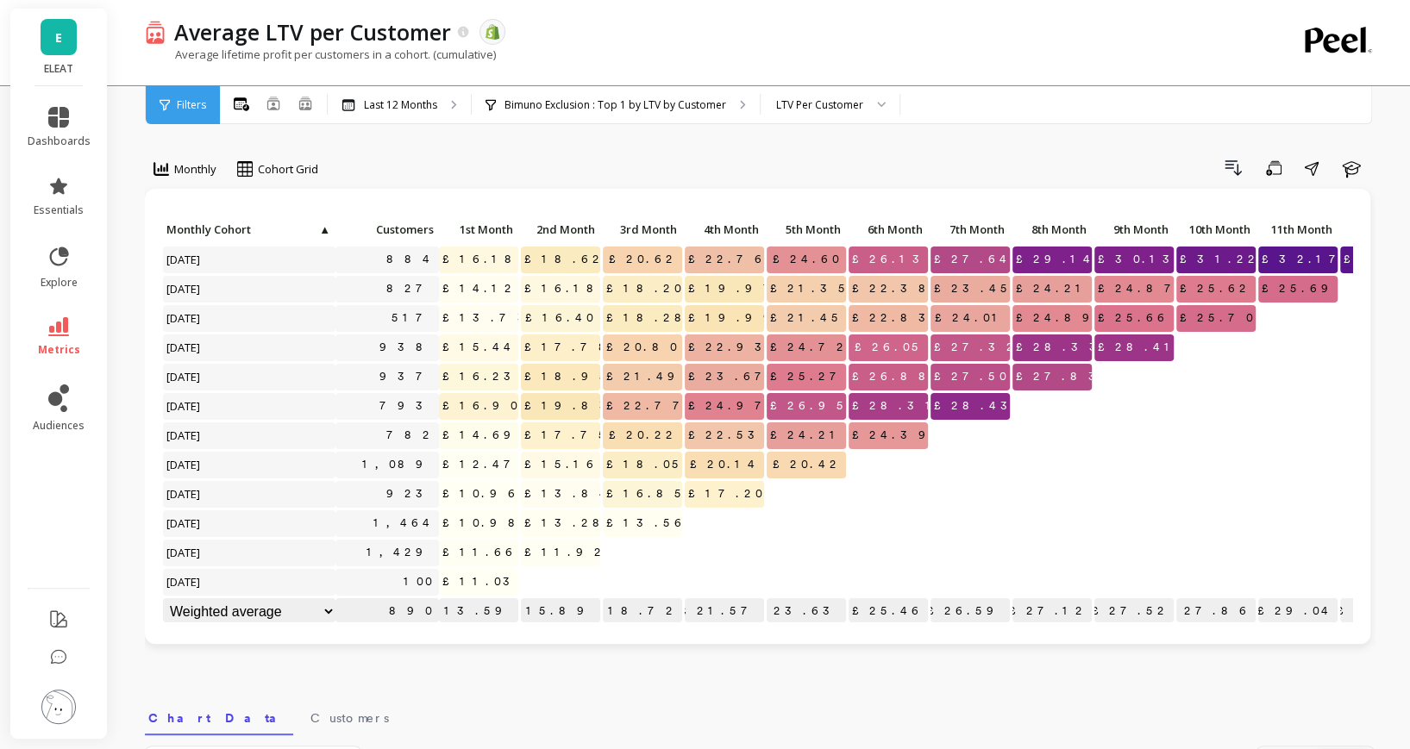
drag, startPoint x: 494, startPoint y: 379, endPoint x: 495, endPoint y: 416, distance: 37.1
click at [495, 416] on div "Click to create an audience 884 £16.18 £18.62 £20.62 £22.76 £24.60 £26.13 £27.6…" at bounding box center [791, 422] width 1259 height 410
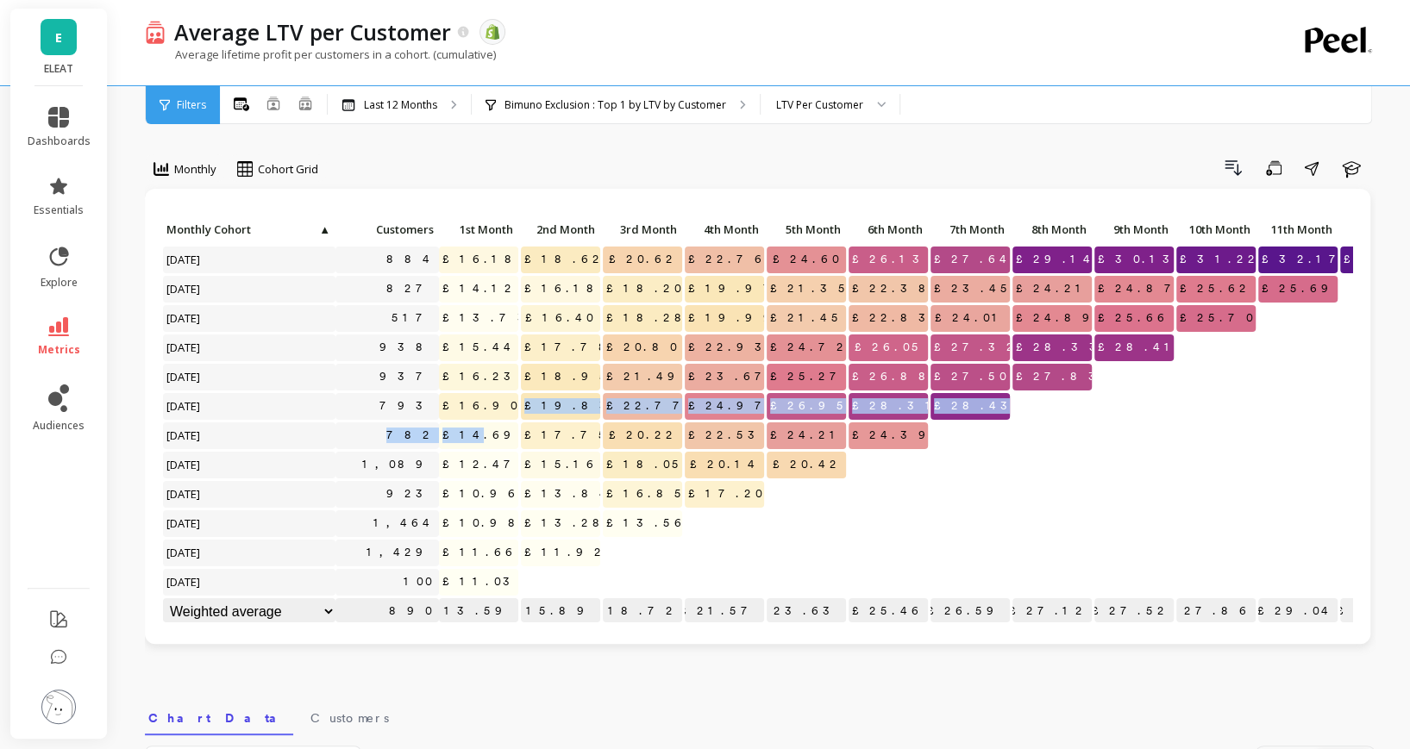
drag, startPoint x: 496, startPoint y: 419, endPoint x: 496, endPoint y: 433, distance: 13.8
click at [496, 433] on div "Click to create an audience 884 £16.18 £18.62 £20.62 £22.76 £24.60 £26.13 £27.6…" at bounding box center [791, 422] width 1259 height 410
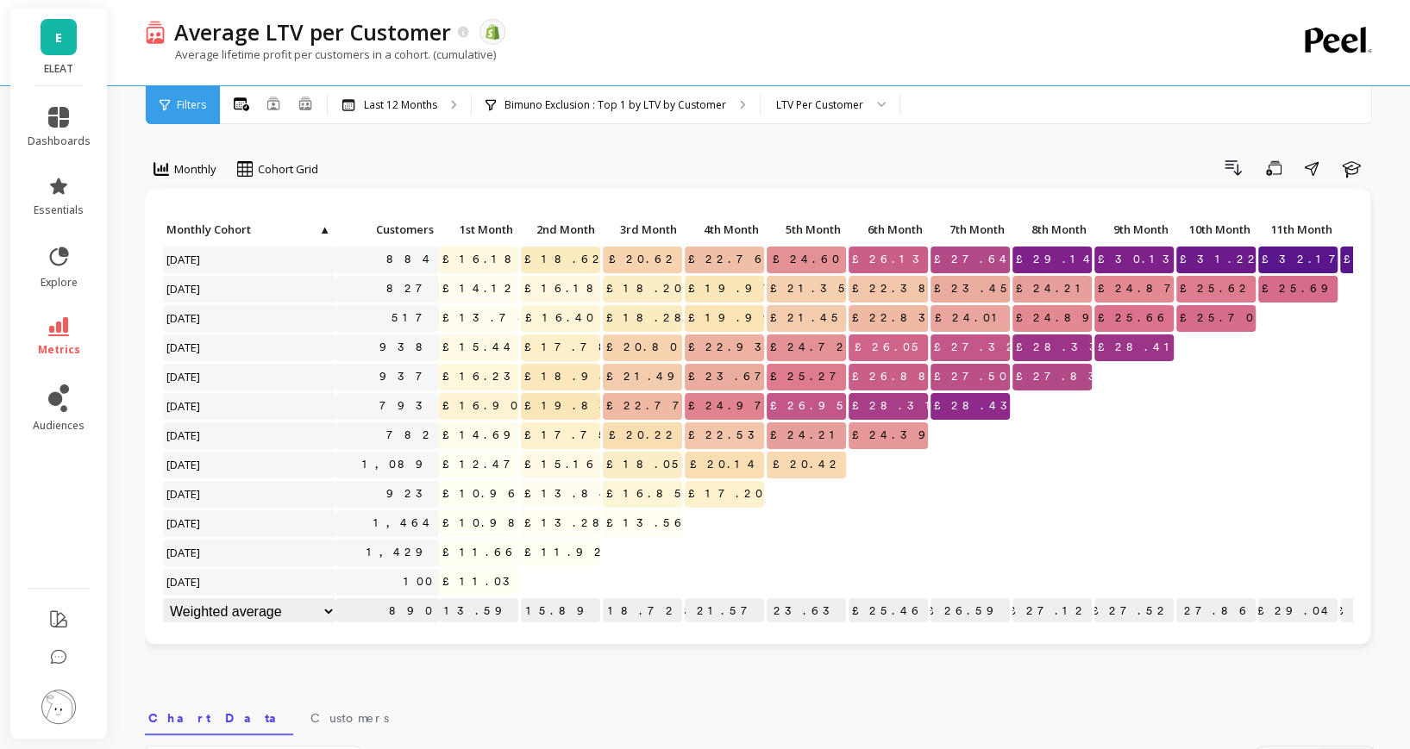
click at [539, 499] on p "£13.84" at bounding box center [560, 494] width 79 height 26
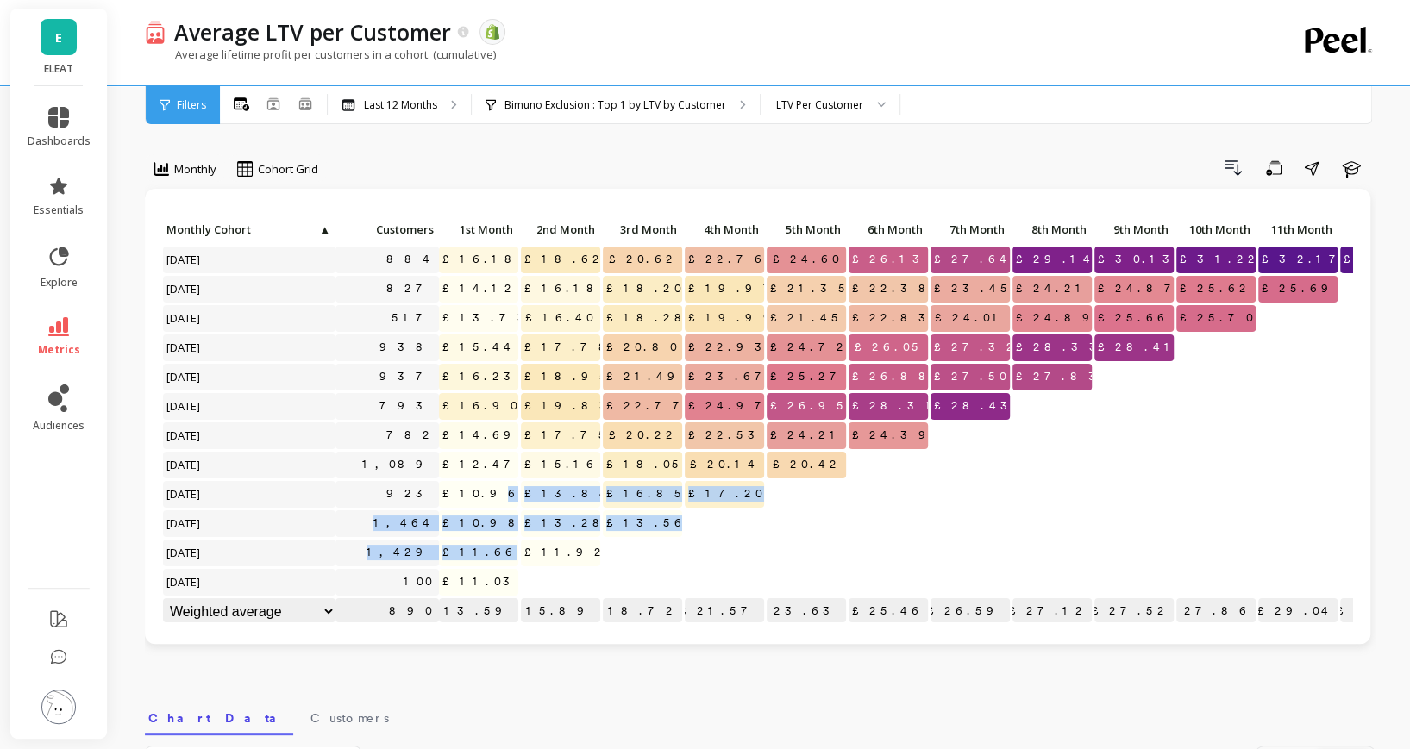
drag, startPoint x: 508, startPoint y: 497, endPoint x: 508, endPoint y: 563, distance: 66.4
click at [508, 563] on div "Click to create an audience 884 £16.18 £18.62 £20.62 £22.76 £24.60 £26.13 £27.6…" at bounding box center [791, 422] width 1259 height 410
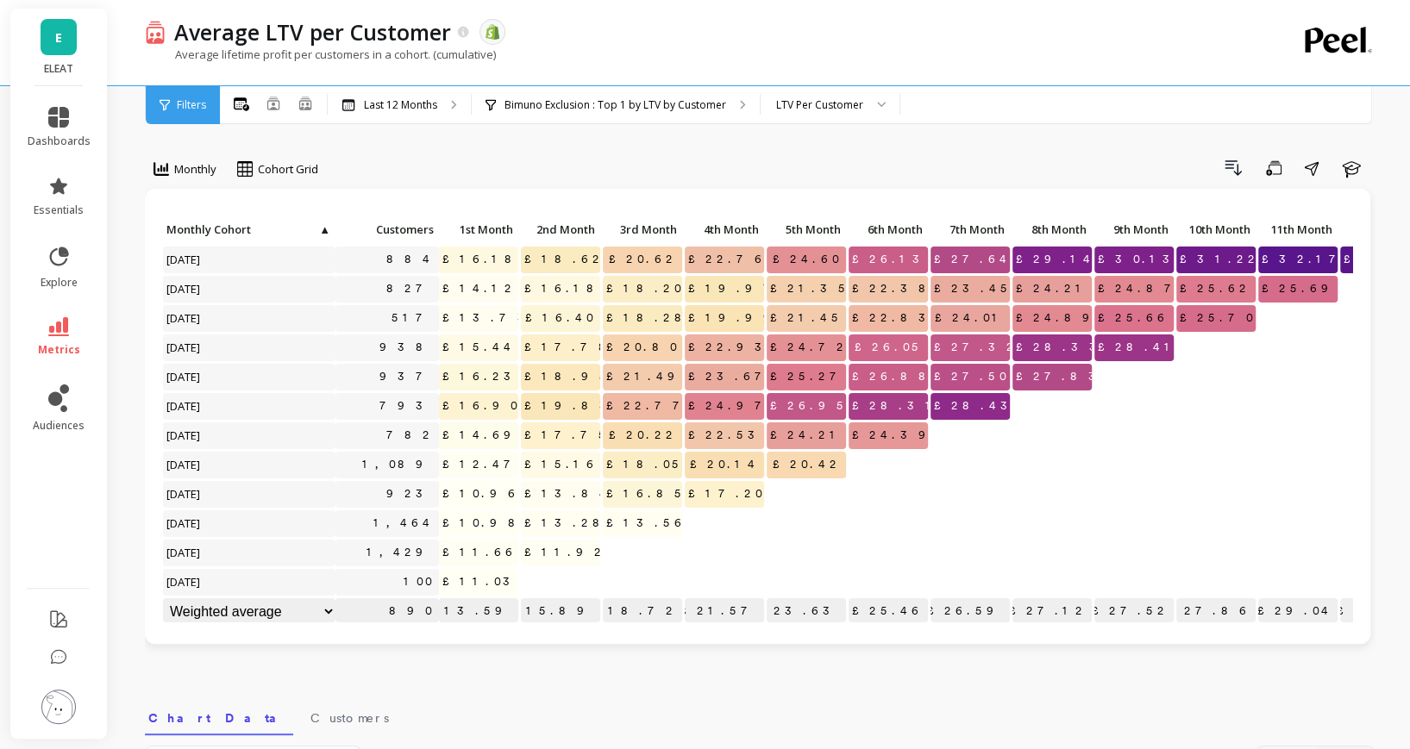
click at [551, 599] on p "£15.89" at bounding box center [560, 611] width 79 height 26
